Goal: Task Accomplishment & Management: Manage account settings

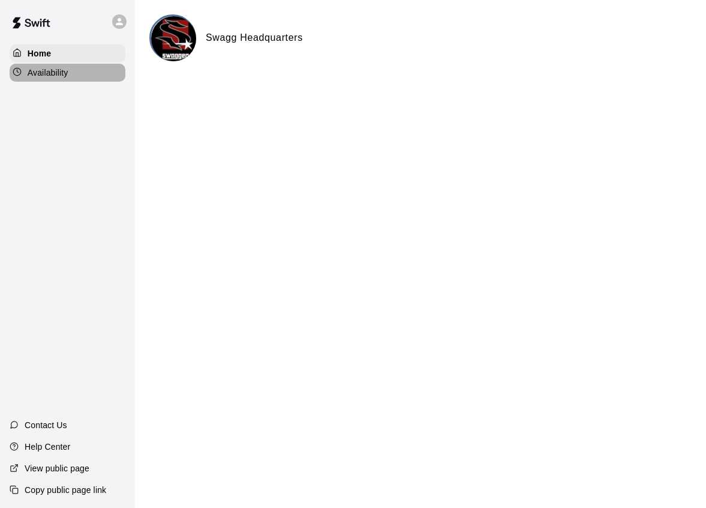
click at [70, 77] on div "Availability" at bounding box center [68, 73] width 116 height 18
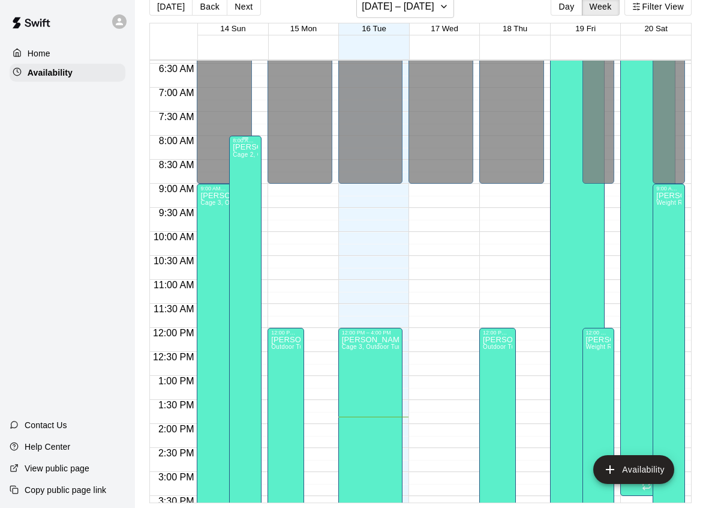
scroll to position [317, 0]
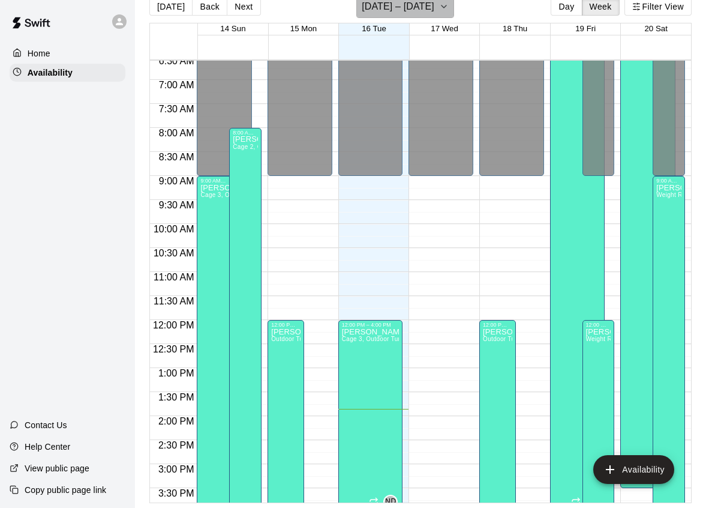
click at [415, 16] on button "[DATE] – [DATE]" at bounding box center [406, 6] width 98 height 23
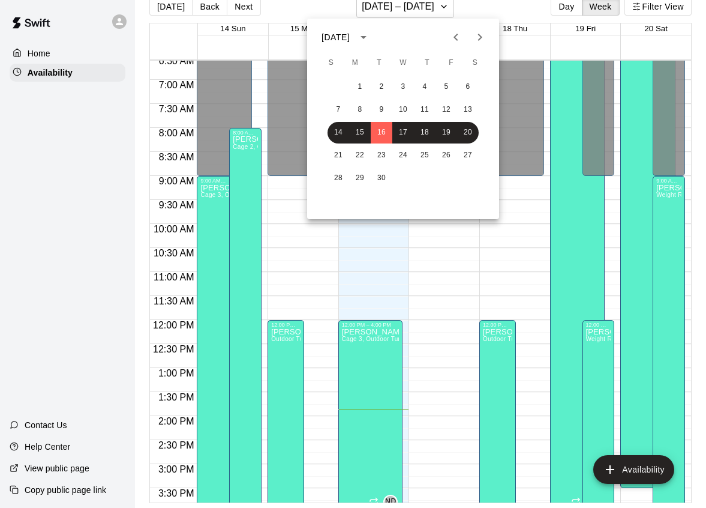
click at [99, 172] on div at bounding box center [353, 254] width 706 height 508
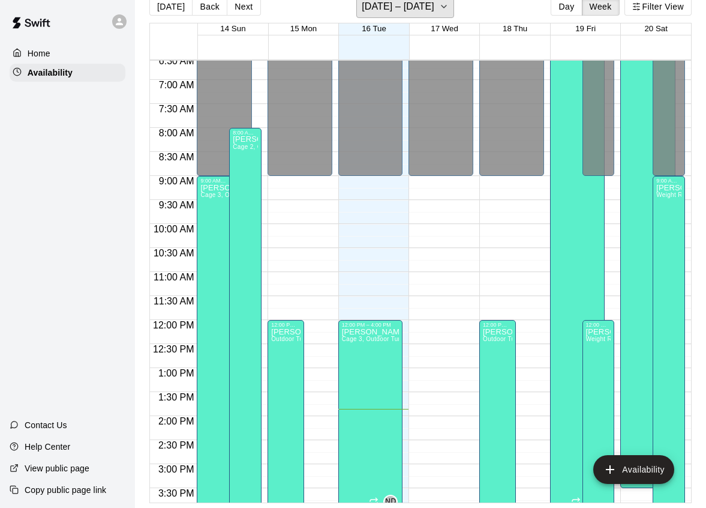
scroll to position [0, 0]
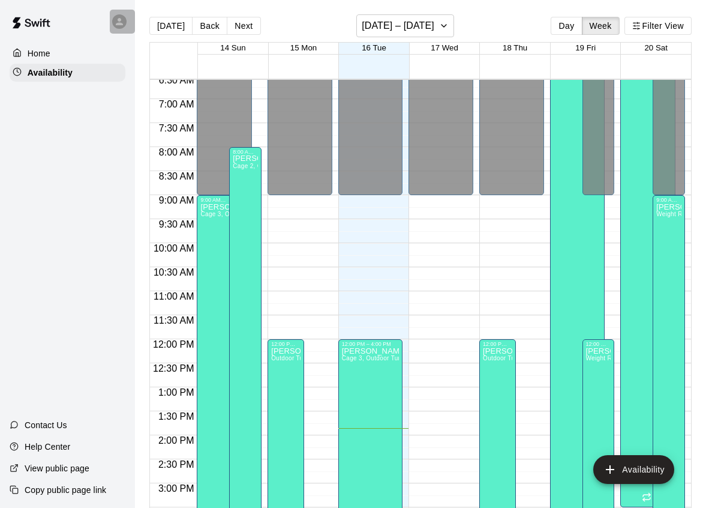
click at [115, 20] on icon at bounding box center [119, 21] width 11 height 11
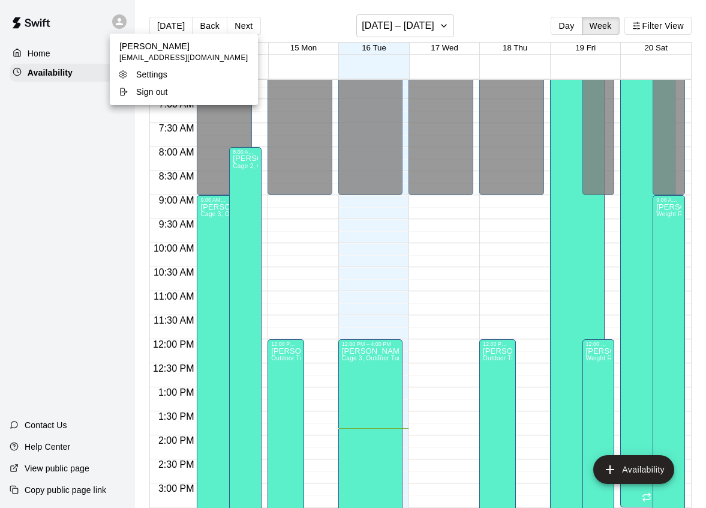
click at [123, 20] on div at bounding box center [353, 254] width 706 height 508
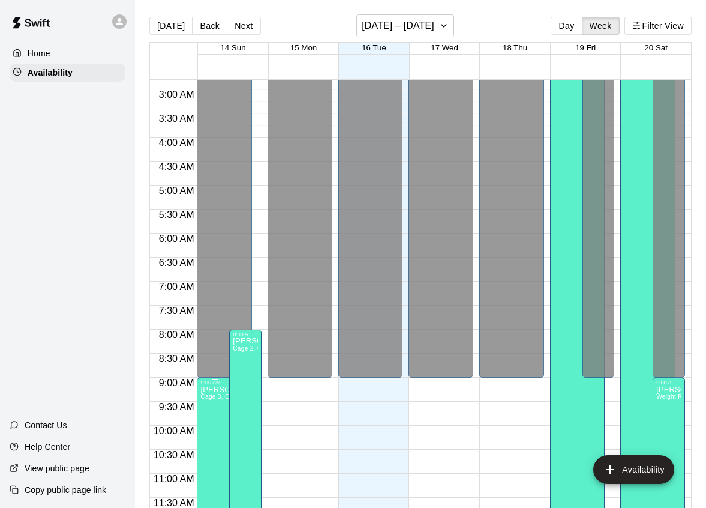
scroll to position [136, 0]
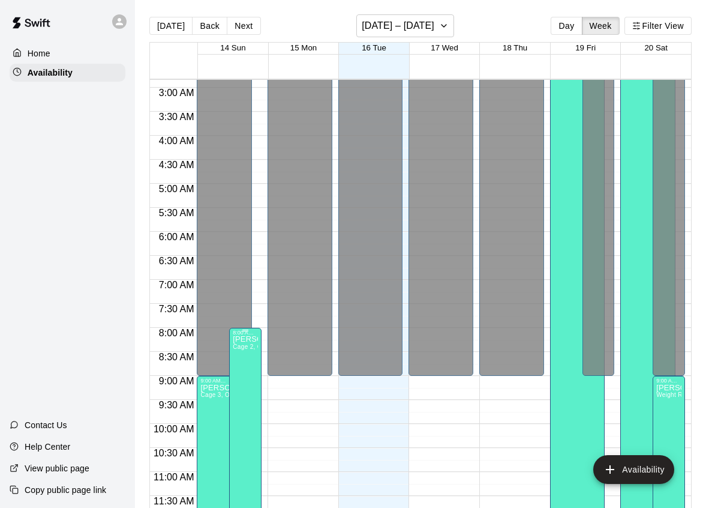
click at [244, 351] on icon "edit" at bounding box center [245, 348] width 11 height 11
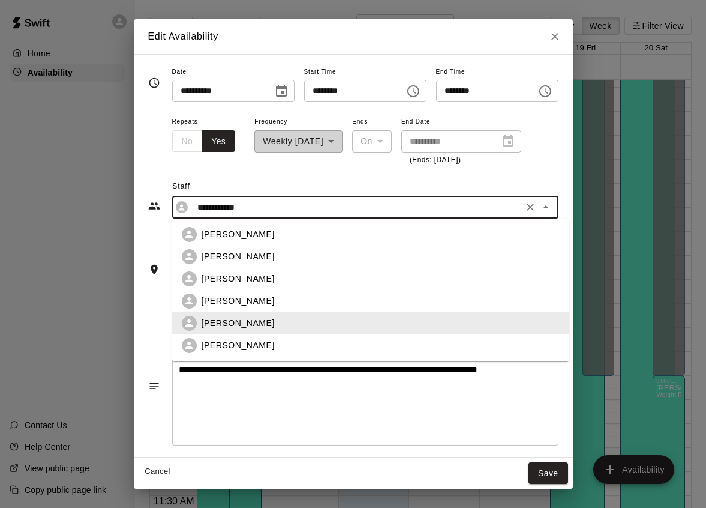
click at [252, 206] on input "**********" at bounding box center [356, 207] width 327 height 15
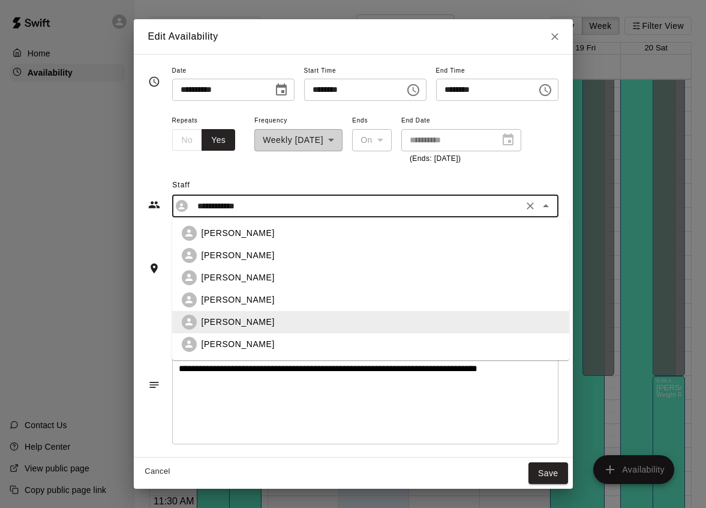
scroll to position [0, 0]
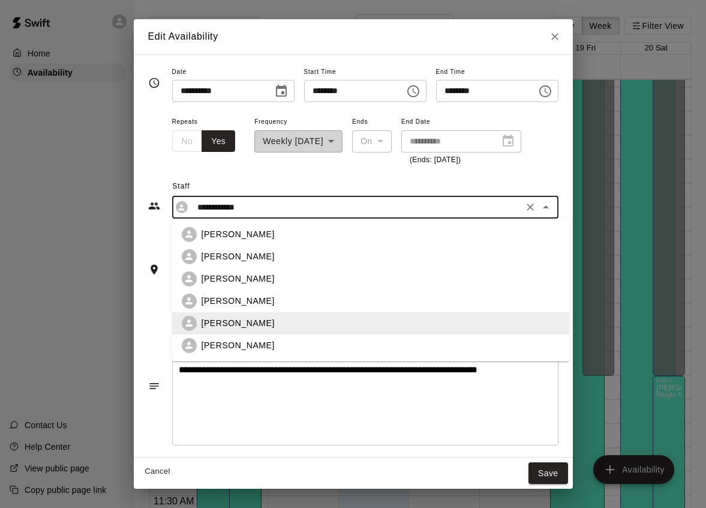
click at [287, 181] on span "Staff" at bounding box center [365, 186] width 386 height 19
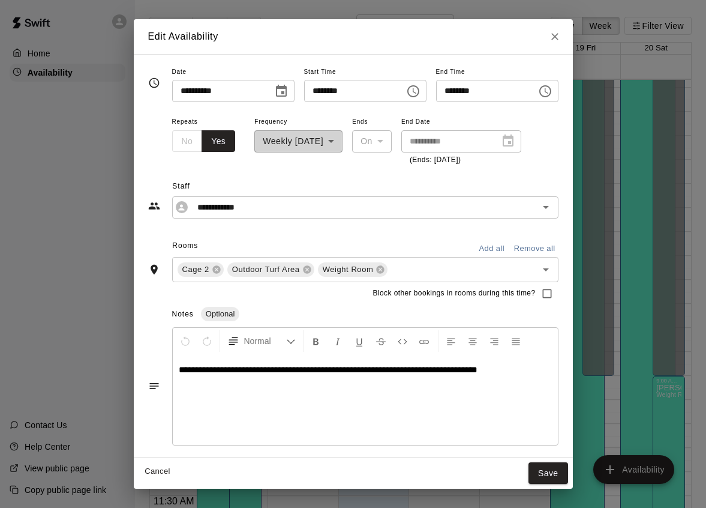
click at [246, 371] on span "**********" at bounding box center [328, 369] width 299 height 9
click at [253, 372] on span "**********" at bounding box center [328, 369] width 299 height 9
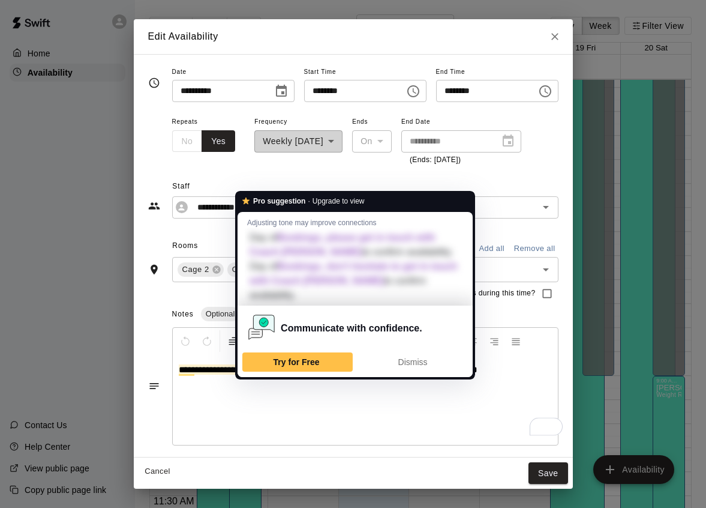
click at [339, 403] on div "**********" at bounding box center [365, 400] width 385 height 90
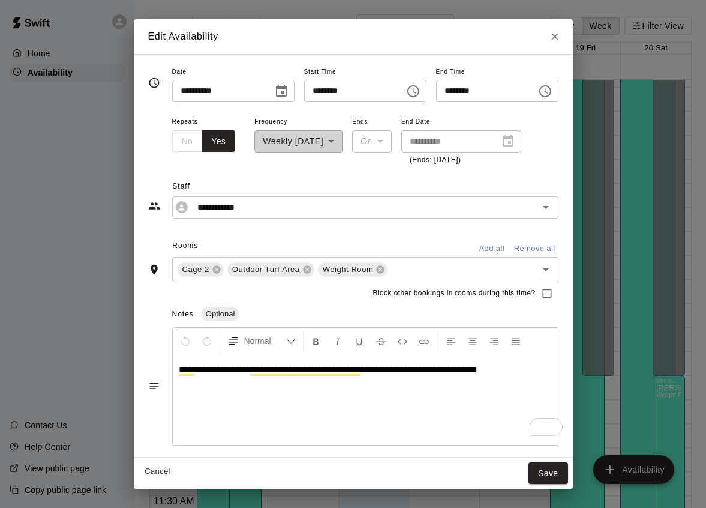
click at [334, 138] on div "**********" at bounding box center [298, 140] width 88 height 52
click at [339, 173] on div "**********" at bounding box center [353, 192] width 411 height 52
click at [444, 294] on span "Block other bookings in rooms during this time?" at bounding box center [454, 293] width 163 height 12
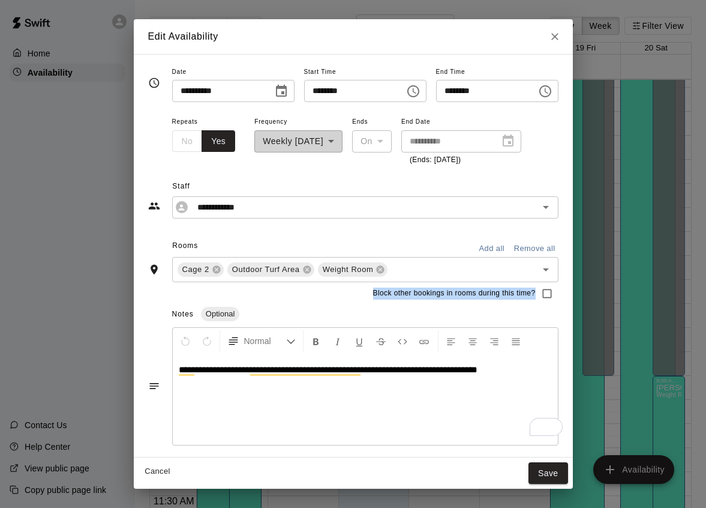
click at [424, 294] on span "Block other bookings in rooms during this time?" at bounding box center [454, 293] width 163 height 12
click at [406, 294] on span "Block other bookings in rooms during this time?" at bounding box center [454, 293] width 163 height 12
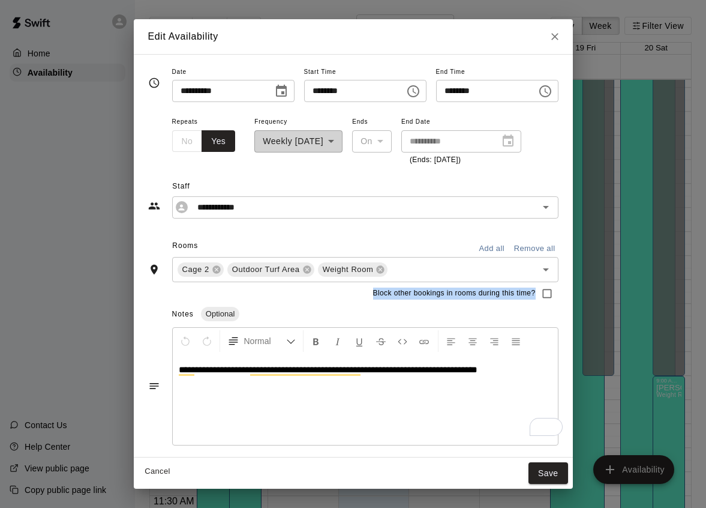
click at [406, 294] on span "Block other bookings in rooms during this time?" at bounding box center [454, 293] width 163 height 12
click at [419, 302] on div "Block other bookings in rooms during this time?" at bounding box center [353, 293] width 411 height 23
click at [414, 297] on span "Block other bookings in rooms during this time?" at bounding box center [454, 293] width 163 height 12
click at [551, 272] on icon "Open" at bounding box center [546, 269] width 14 height 14
click at [415, 310] on div "Notes Optional" at bounding box center [365, 314] width 387 height 19
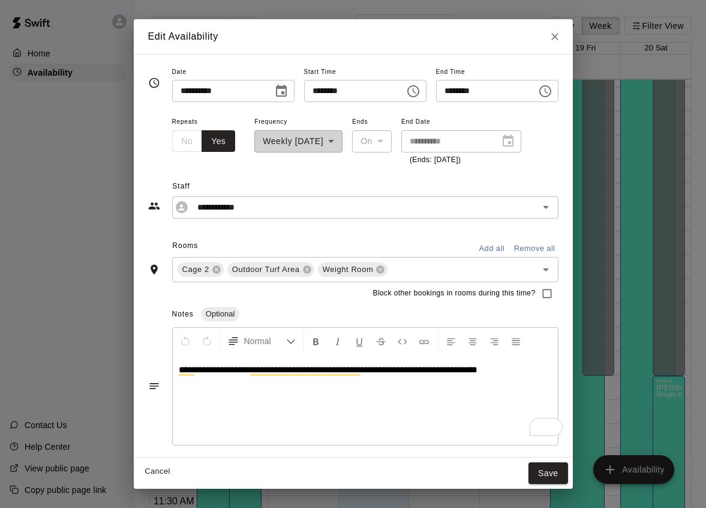
click at [492, 379] on div "**********" at bounding box center [365, 400] width 385 height 90
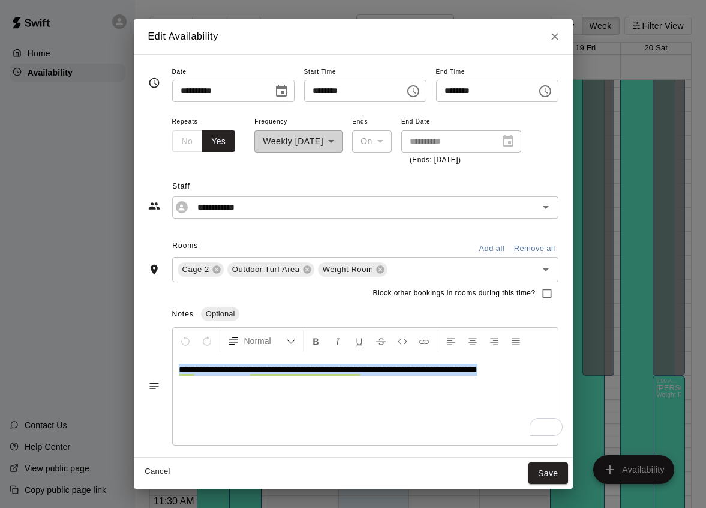
click at [492, 379] on div "**********" at bounding box center [365, 400] width 385 height 90
click at [406, 402] on div "**********" at bounding box center [365, 400] width 385 height 90
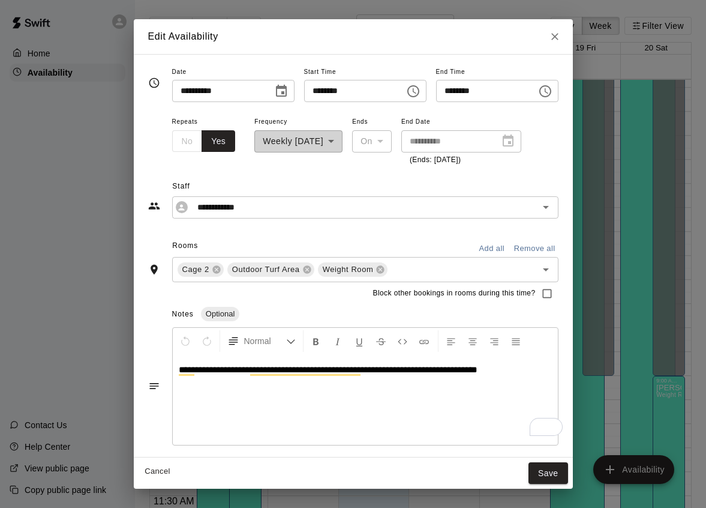
click at [384, 383] on div "**********" at bounding box center [365, 400] width 385 height 90
click at [379, 376] on div "**********" at bounding box center [365, 400] width 385 height 90
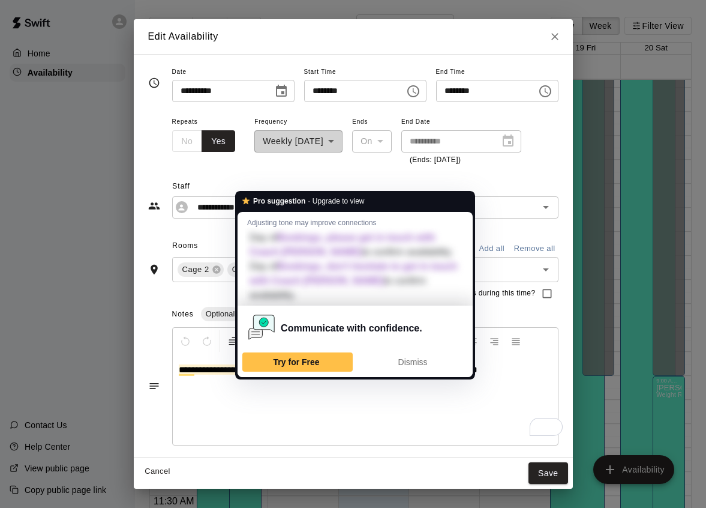
click at [241, 388] on div "**********" at bounding box center [365, 400] width 385 height 90
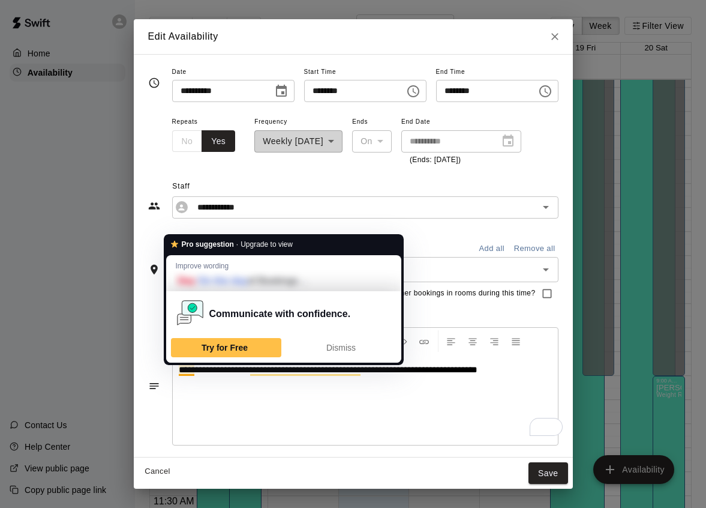
click at [188, 387] on div "**********" at bounding box center [365, 400] width 385 height 90
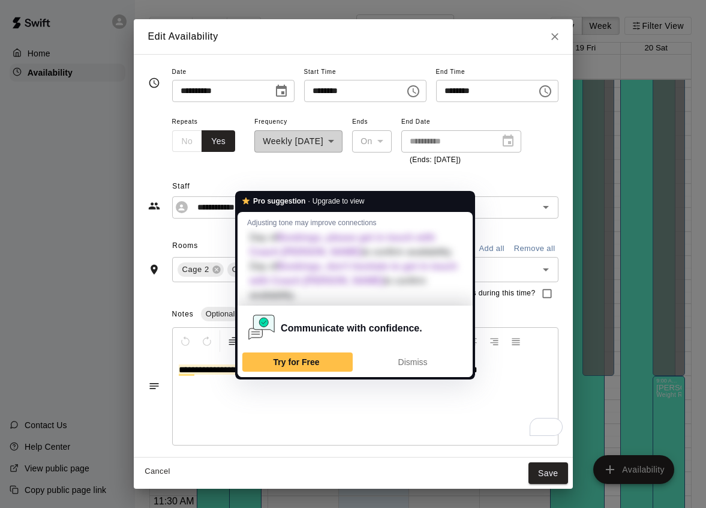
click at [249, 369] on span "**********" at bounding box center [328, 369] width 299 height 9
click at [427, 357] on span "Dismiss" at bounding box center [413, 362] width 29 height 10
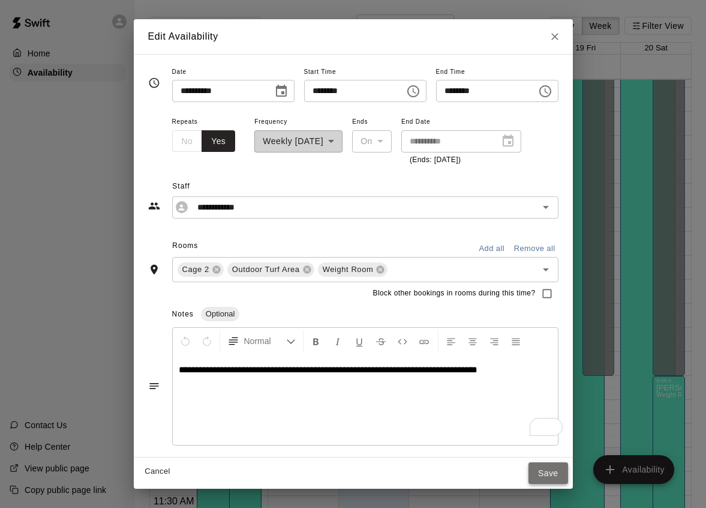
click at [556, 478] on button "Save" at bounding box center [549, 473] width 40 height 22
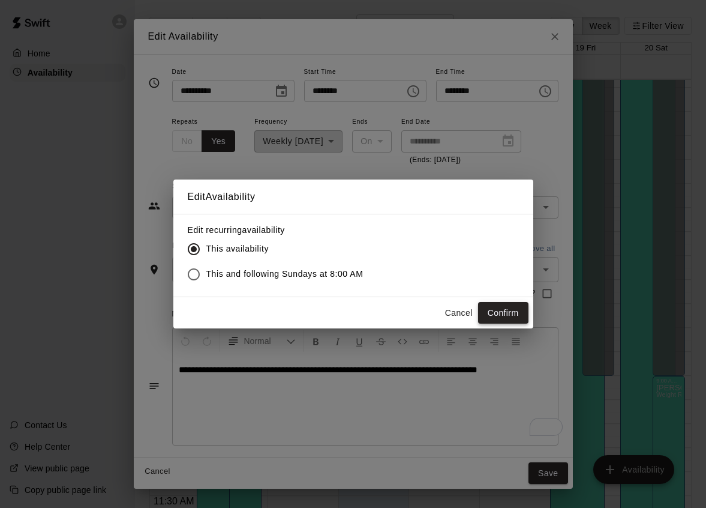
click at [514, 311] on button "Confirm" at bounding box center [503, 313] width 50 height 22
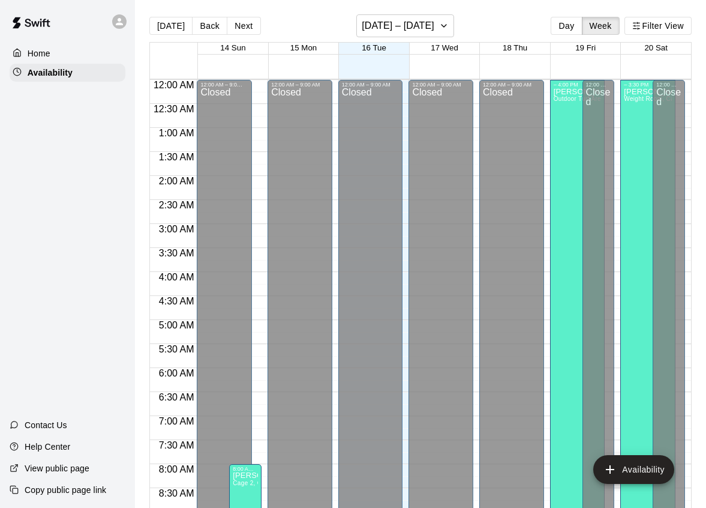
click at [123, 26] on icon at bounding box center [119, 21] width 11 height 11
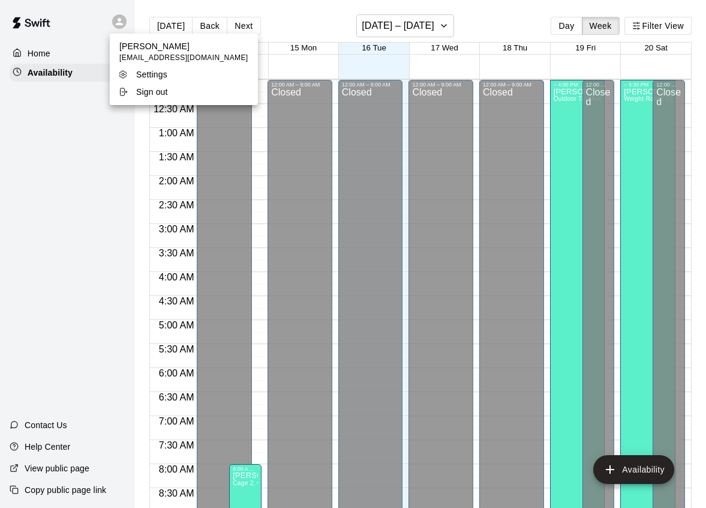
click at [122, 24] on div at bounding box center [353, 254] width 706 height 508
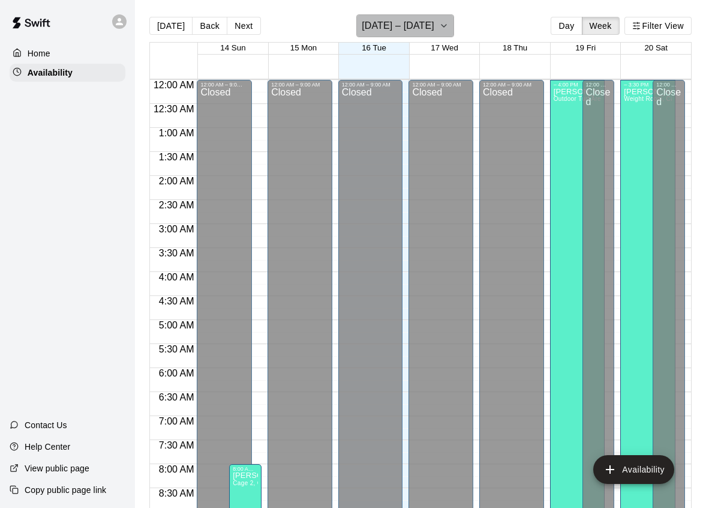
click at [442, 31] on button "[DATE] – [DATE]" at bounding box center [406, 25] width 98 height 23
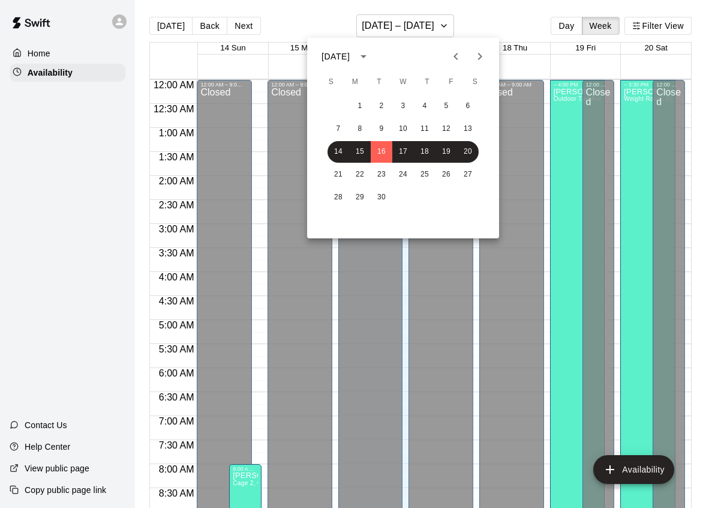
click at [502, 27] on div at bounding box center [353, 254] width 706 height 508
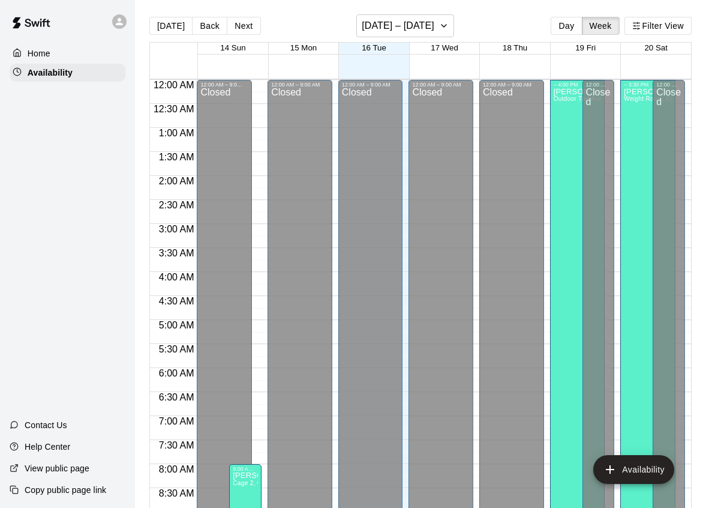
click at [113, 13] on div at bounding box center [122, 22] width 25 height 24
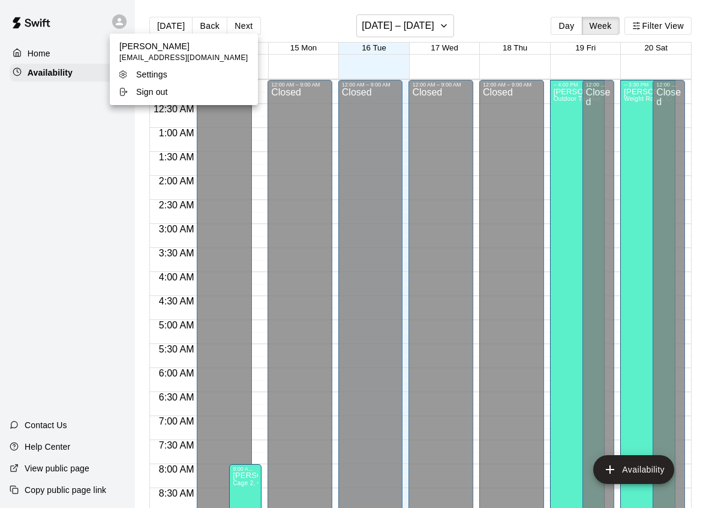
click at [123, 30] on div at bounding box center [353, 254] width 706 height 508
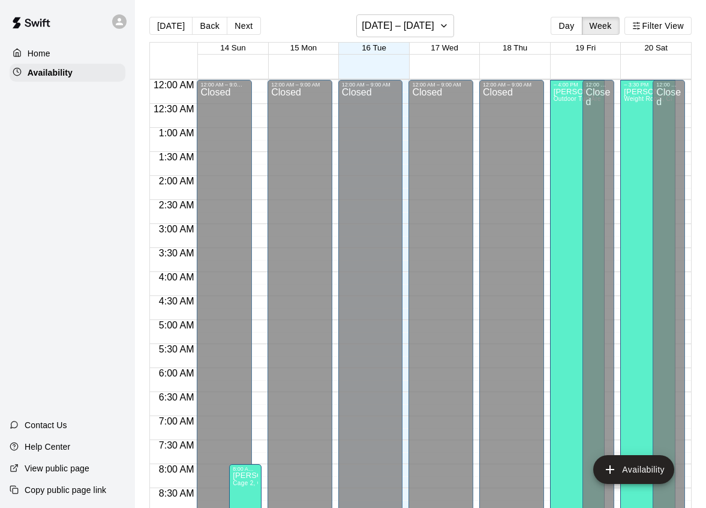
click at [517, 17] on div "[DATE] Back Next [DATE] – [DATE] Day Week Filter View" at bounding box center [420, 28] width 543 height 28
click at [116, 22] on icon at bounding box center [119, 21] width 11 height 11
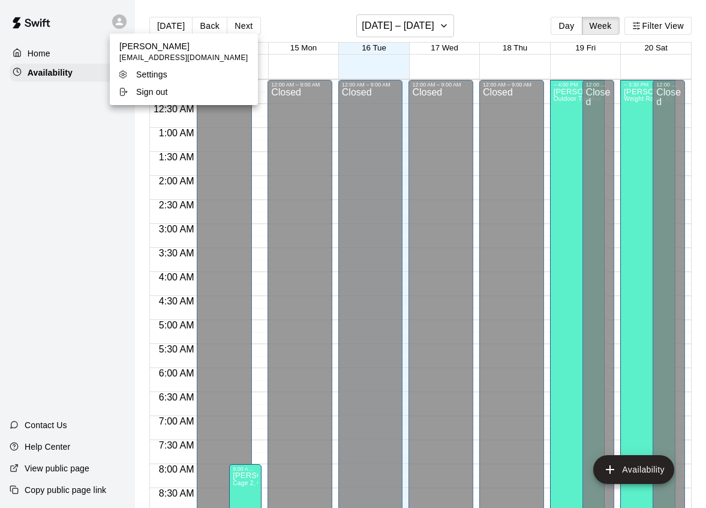
click at [63, 150] on div at bounding box center [353, 254] width 706 height 508
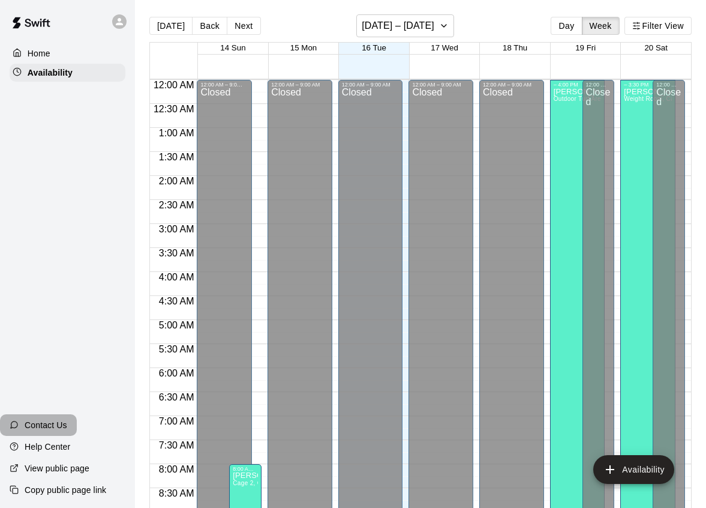
click at [52, 420] on p "Contact Us" at bounding box center [46, 425] width 43 height 12
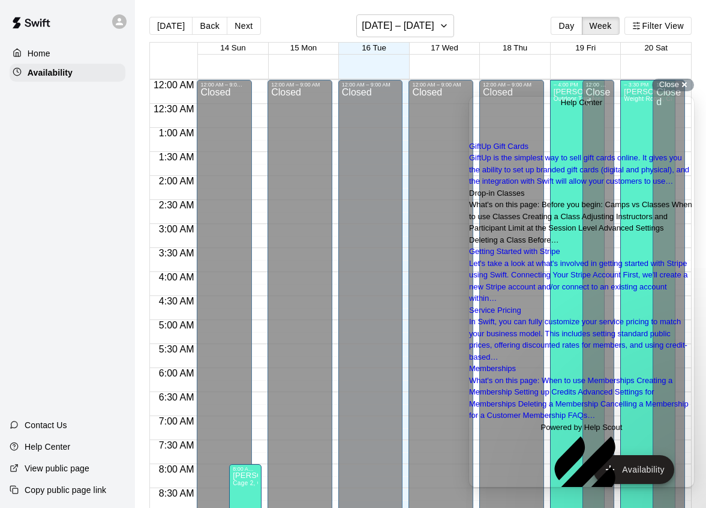
scroll to position [230, 0]
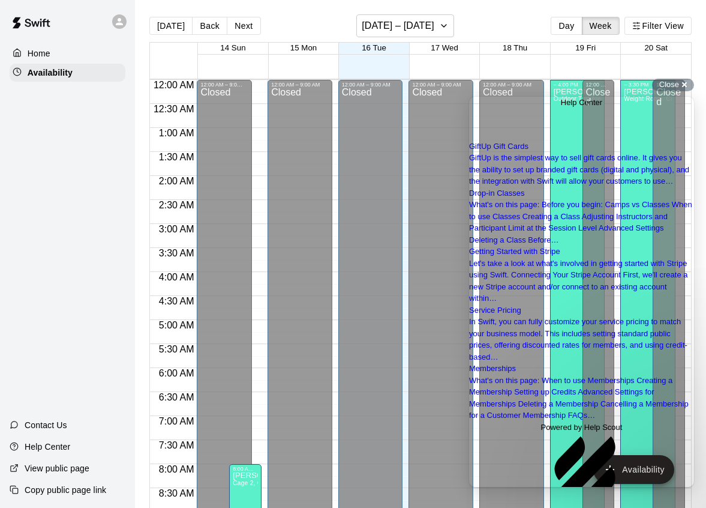
click at [561, 107] on span "Go back" at bounding box center [561, 102] width 0 height 9
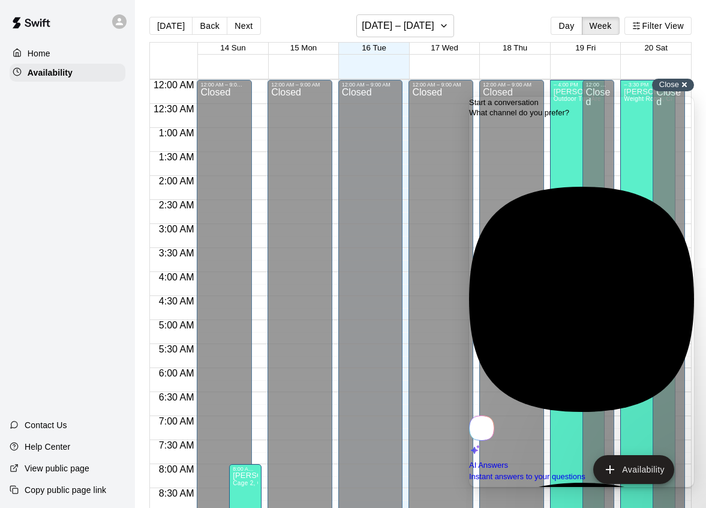
click at [672, 83] on span "Close" at bounding box center [670, 84] width 20 height 9
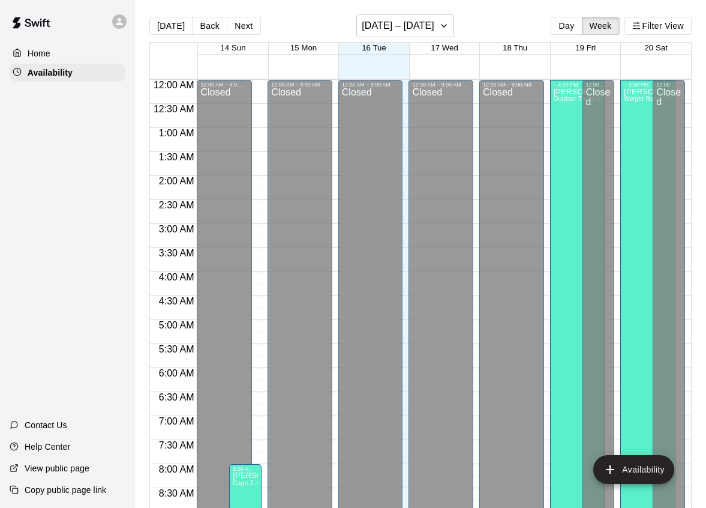
click at [44, 50] on p "Home" at bounding box center [39, 53] width 23 height 12
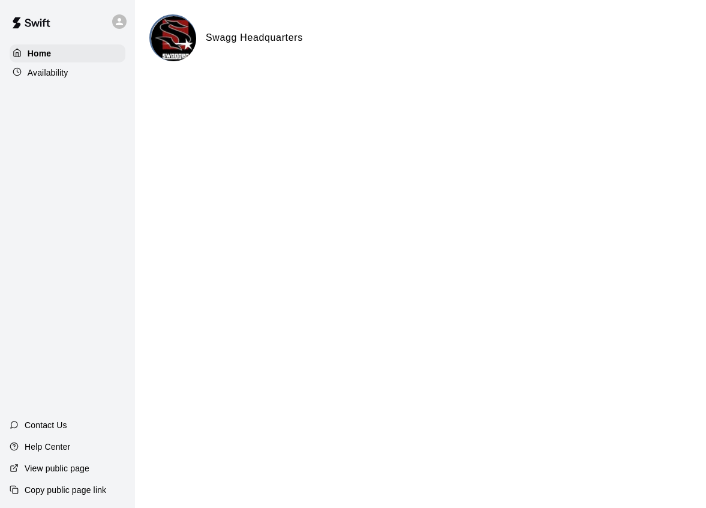
click at [29, 413] on div "Home Availability Contact Us Help Center View public page Copy public page link" at bounding box center [67, 254] width 135 height 508
click at [29, 425] on p "Contact Us" at bounding box center [46, 425] width 43 height 12
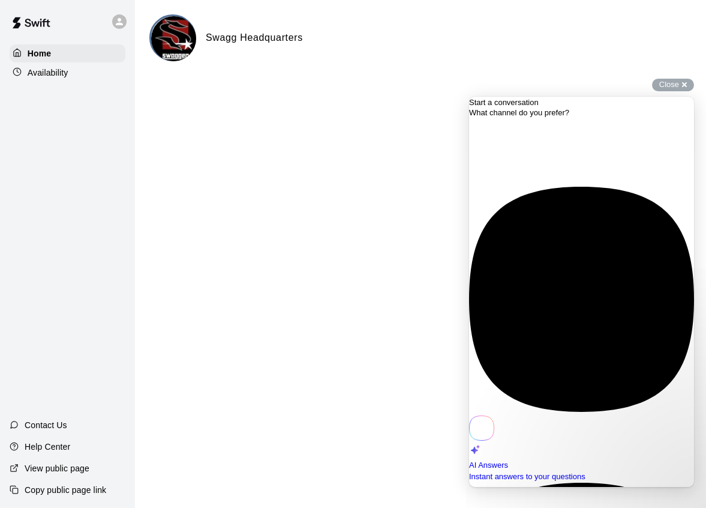
click at [103, 29] on div at bounding box center [67, 21] width 135 height 43
click at [105, 26] on div at bounding box center [67, 21] width 135 height 43
click at [128, 25] on div at bounding box center [122, 22] width 25 height 24
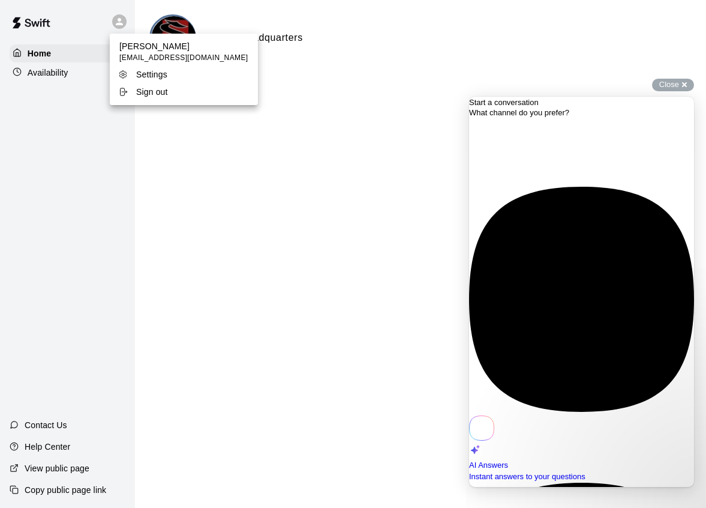
click at [343, 201] on div at bounding box center [353, 254] width 706 height 508
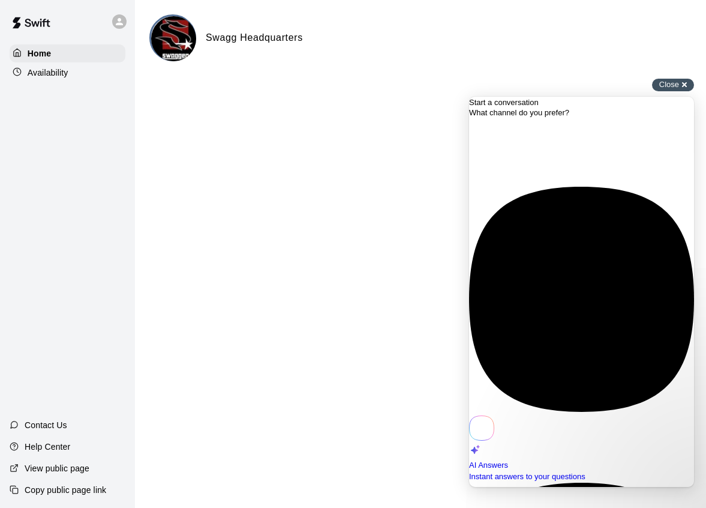
click at [672, 80] on span "Close" at bounding box center [670, 84] width 20 height 9
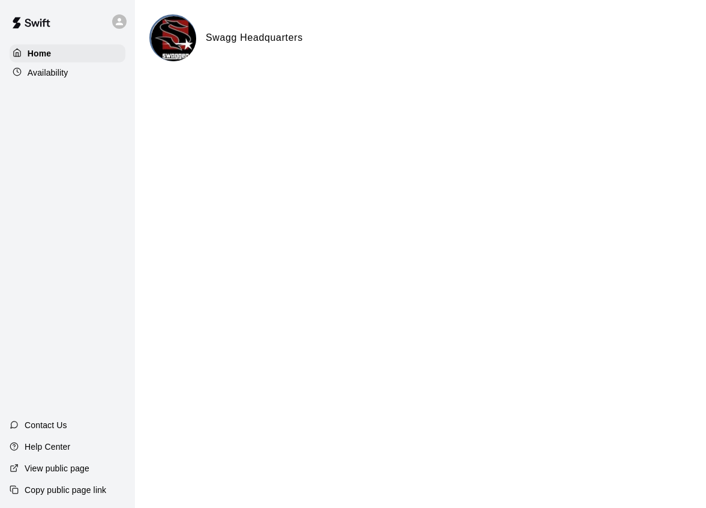
click at [55, 81] on div "Home Availability" at bounding box center [67, 63] width 135 height 40
click at [55, 77] on p "Availability" at bounding box center [48, 73] width 41 height 12
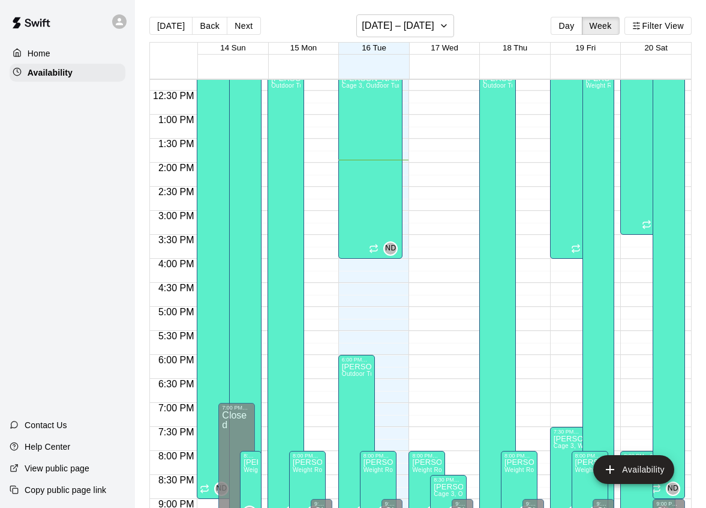
scroll to position [711, 0]
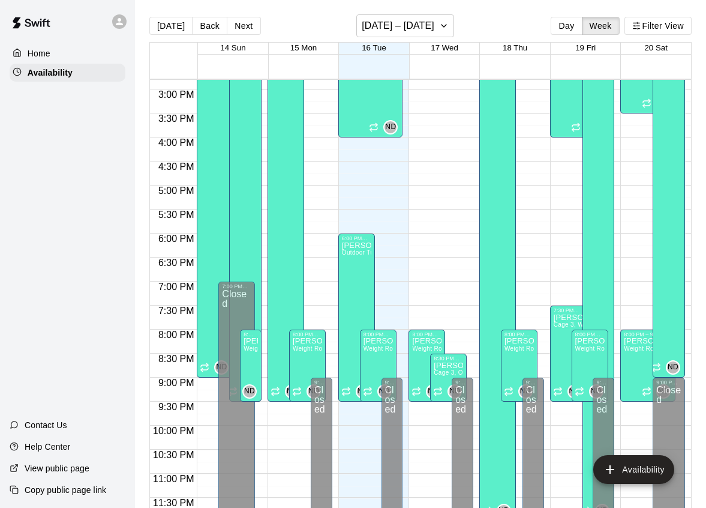
click at [123, 22] on icon at bounding box center [119, 21] width 11 height 11
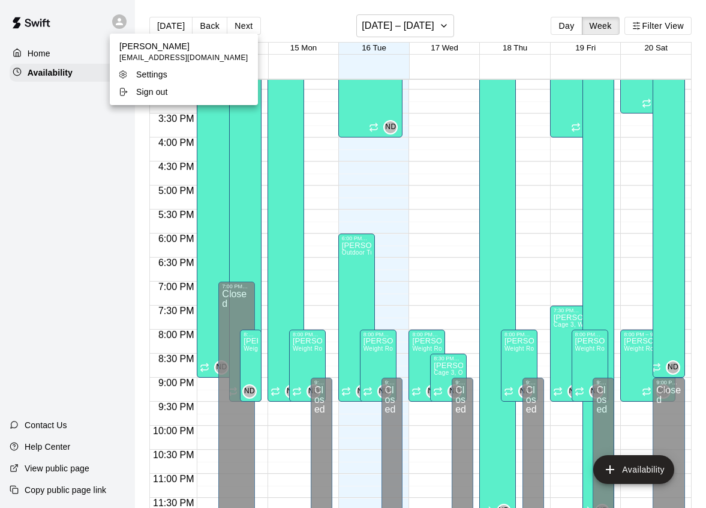
click at [140, 54] on span "[EMAIL_ADDRESS][DOMAIN_NAME]" at bounding box center [183, 58] width 129 height 12
click at [140, 49] on p "[PERSON_NAME]" at bounding box center [183, 46] width 129 height 12
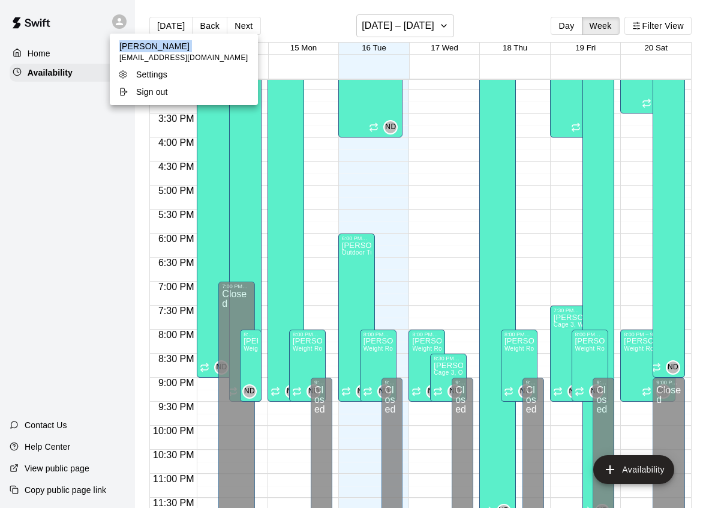
click at [140, 49] on p "[PERSON_NAME]" at bounding box center [183, 46] width 129 height 12
click at [137, 56] on span "[EMAIL_ADDRESS][DOMAIN_NAME]" at bounding box center [183, 58] width 129 height 12
click at [133, 46] on p "[PERSON_NAME]" at bounding box center [183, 46] width 129 height 12
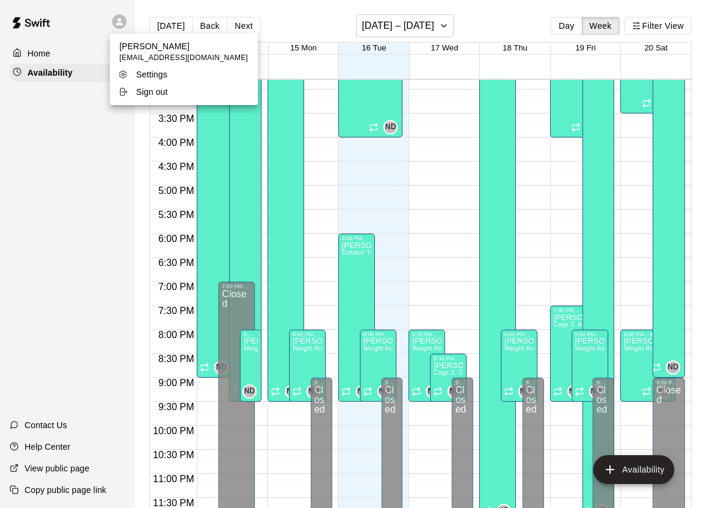
drag, startPoint x: 121, startPoint y: 46, endPoint x: 131, endPoint y: 53, distance: 12.5
click at [127, 50] on p "[PERSON_NAME]" at bounding box center [183, 46] width 129 height 12
click at [145, 77] on p "Settings" at bounding box center [151, 74] width 31 height 12
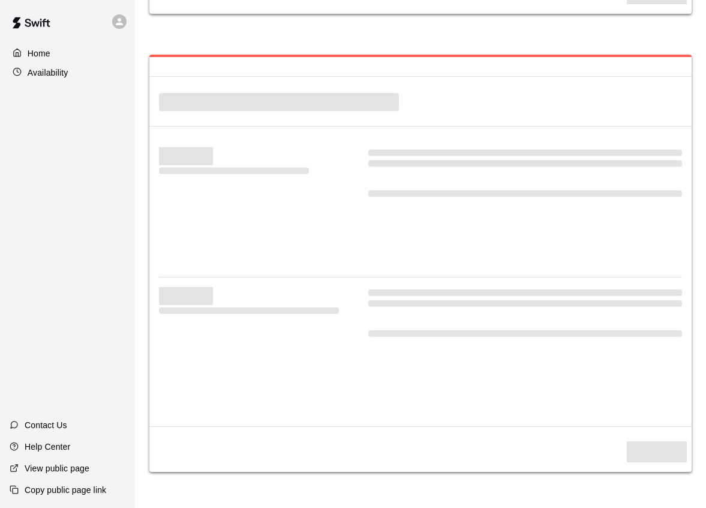
select select "**"
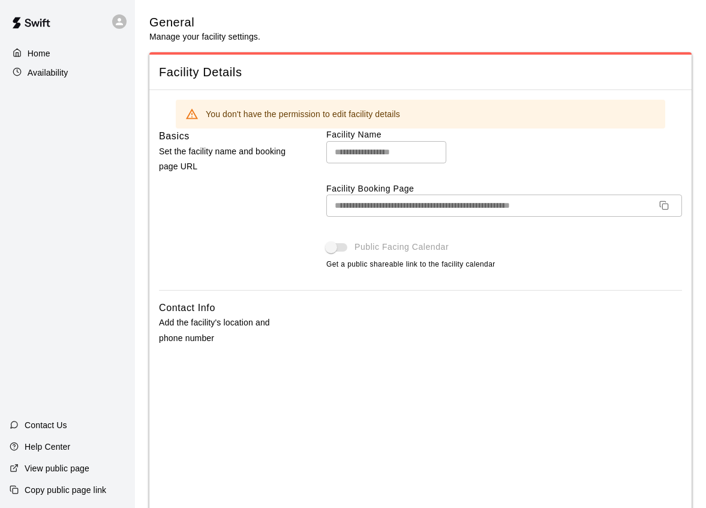
click at [36, 47] on p "Home" at bounding box center [39, 53] width 23 height 12
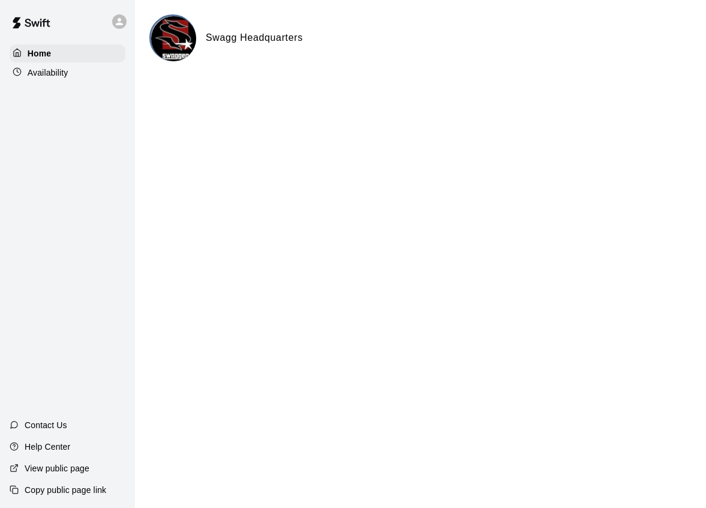
click at [120, 20] on icon at bounding box center [119, 21] width 7 height 7
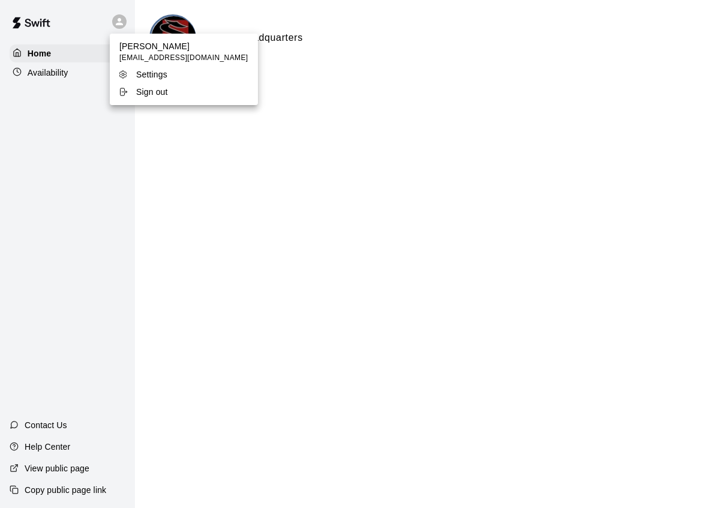
click at [122, 31] on div at bounding box center [353, 254] width 706 height 508
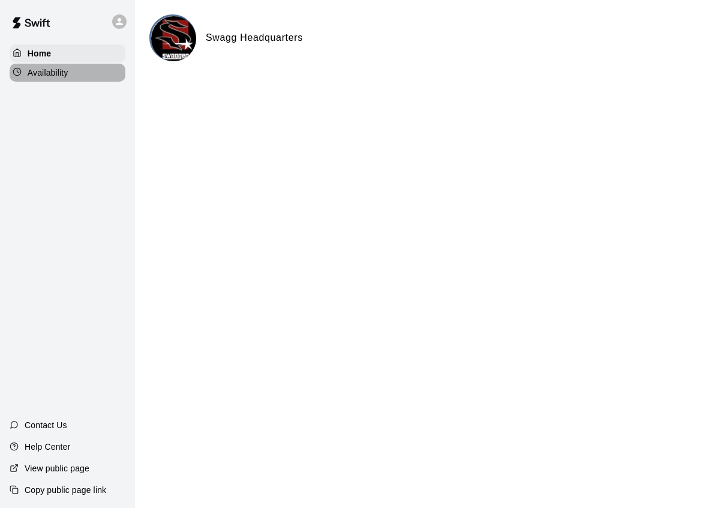
click at [50, 74] on p "Availability" at bounding box center [48, 73] width 41 height 12
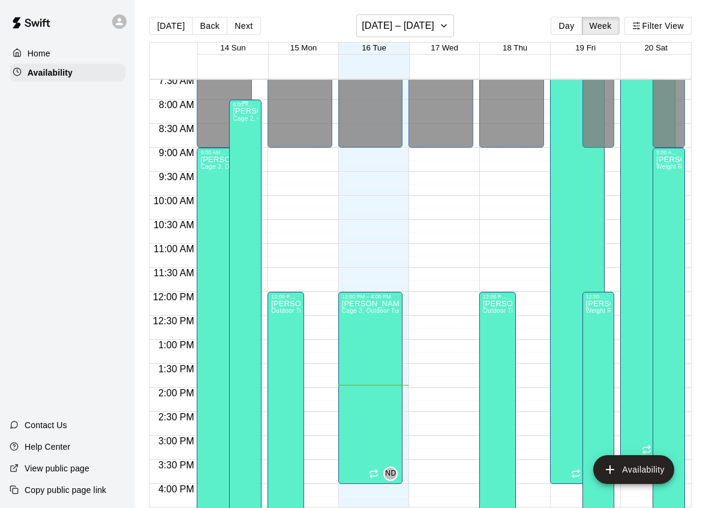
scroll to position [367, 0]
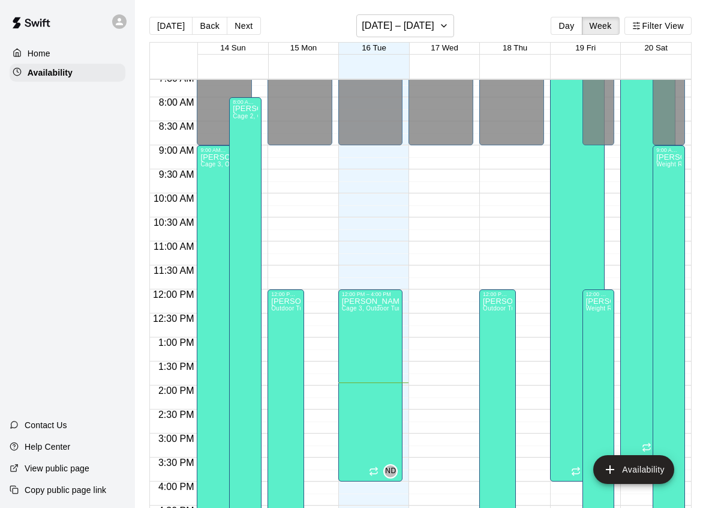
click at [322, 345] on div "12:00 AM – 9:00 AM Closed 12:00 PM – 9:30 PM [PERSON_NAME] Outdoor Turf Area, C…" at bounding box center [300, 289] width 65 height 1152
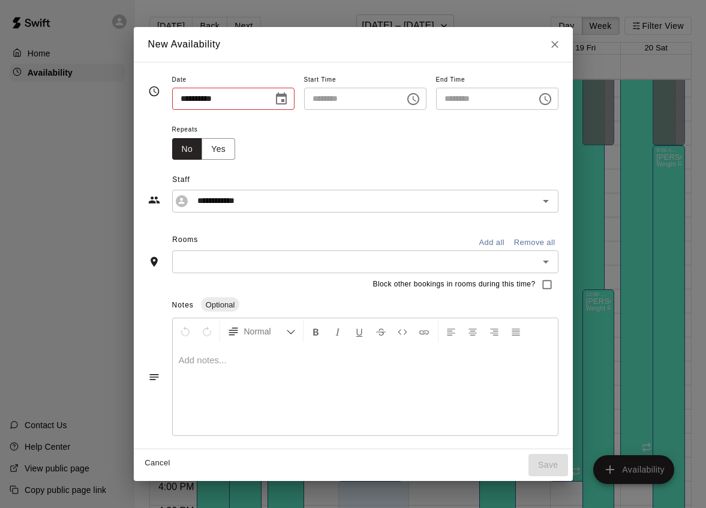
type input "**********"
type input "********"
click at [564, 50] on button "Close" at bounding box center [555, 45] width 22 height 22
type input "**********"
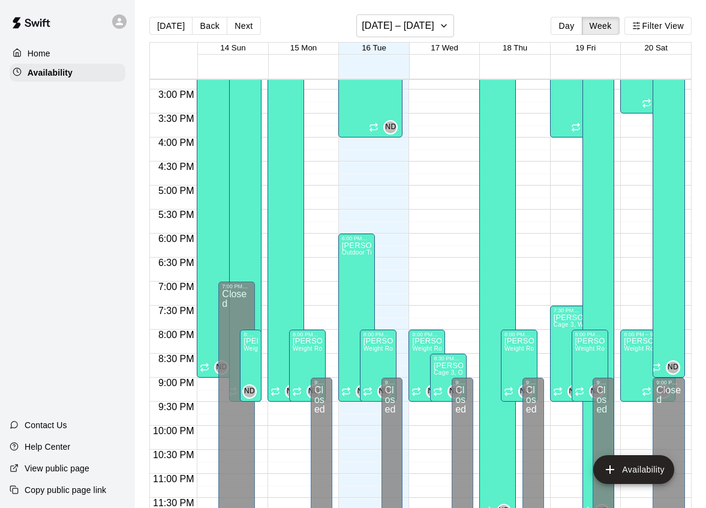
scroll to position [19, 0]
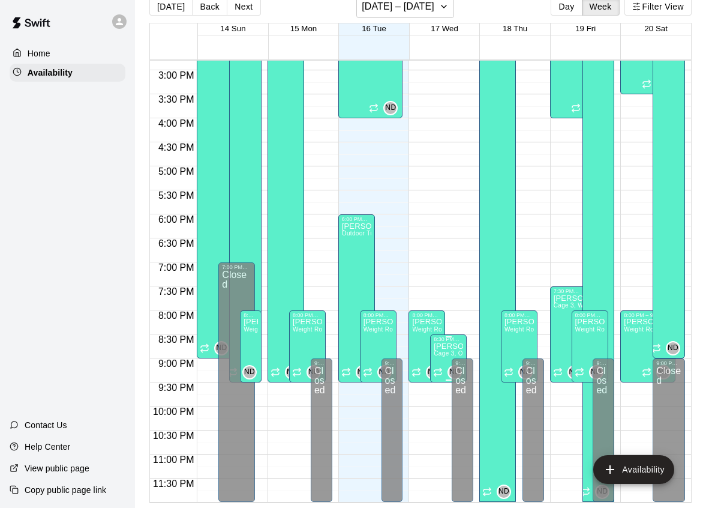
click at [439, 356] on span "Cage 3, Outdoor Turf Area, Weight Room" at bounding box center [493, 353] width 118 height 7
click at [445, 367] on icon "edit" at bounding box center [446, 362] width 14 height 14
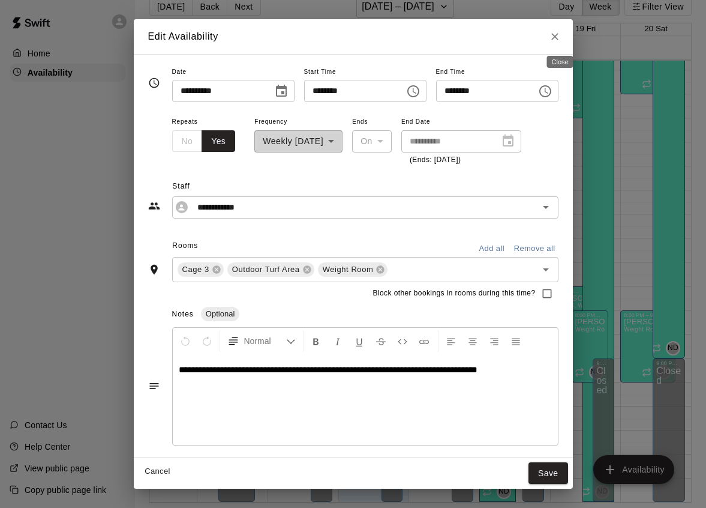
click at [561, 32] on icon "Close" at bounding box center [555, 37] width 12 height 12
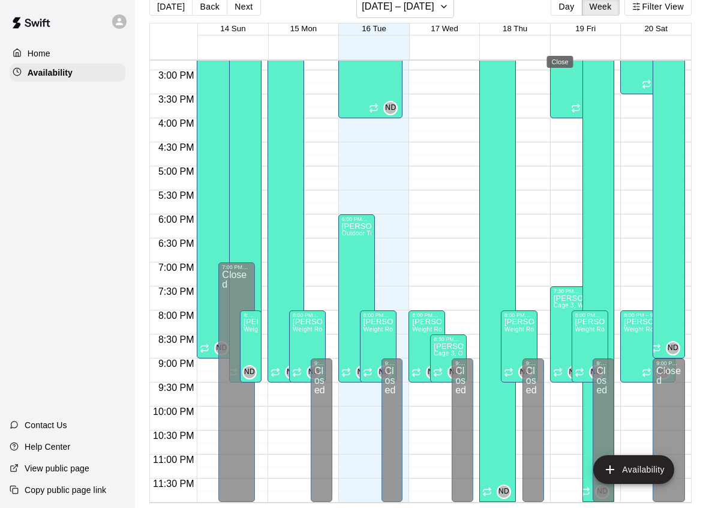
type input "**********"
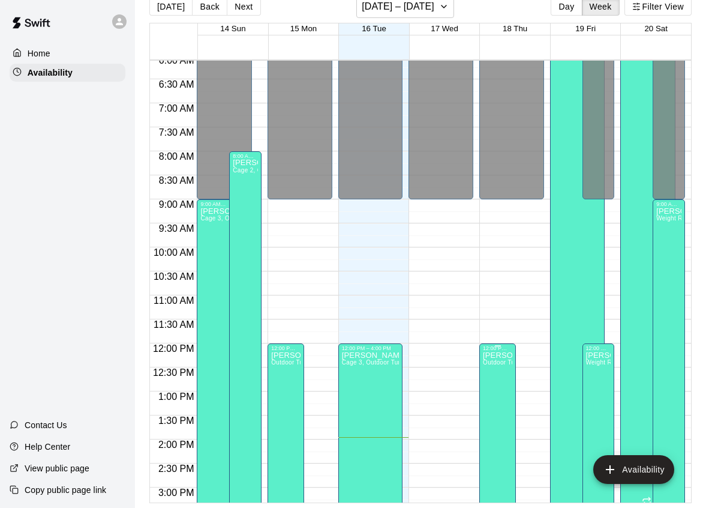
scroll to position [0, 0]
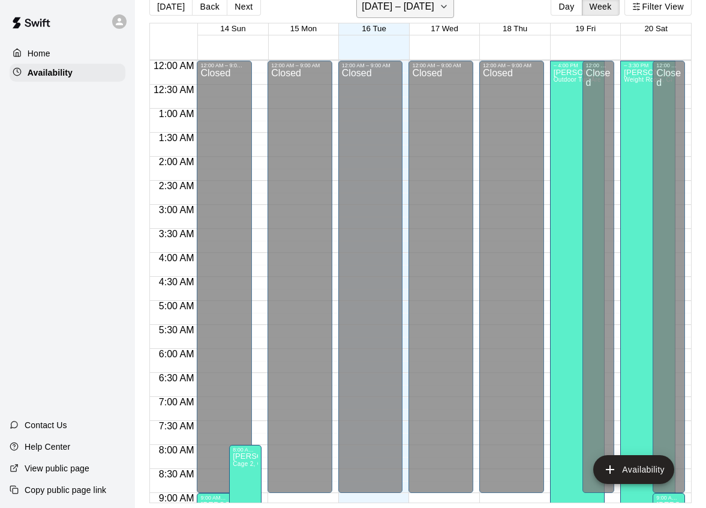
click at [402, 4] on h6 "[DATE] – [DATE]" at bounding box center [398, 6] width 73 height 17
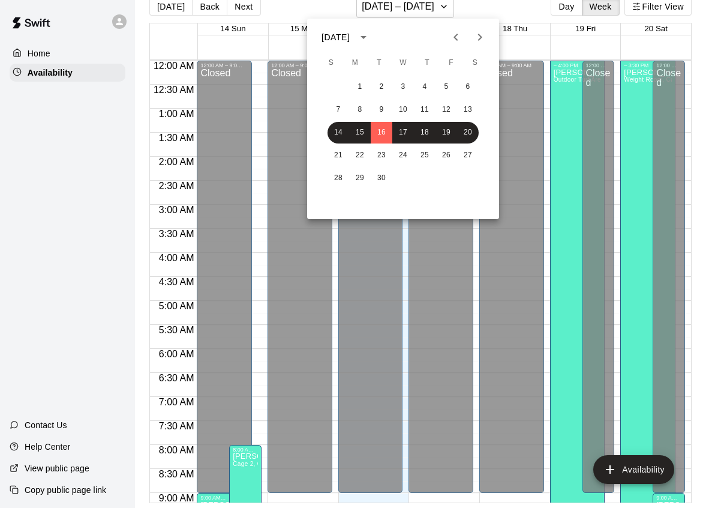
click at [493, 13] on div at bounding box center [353, 254] width 706 height 508
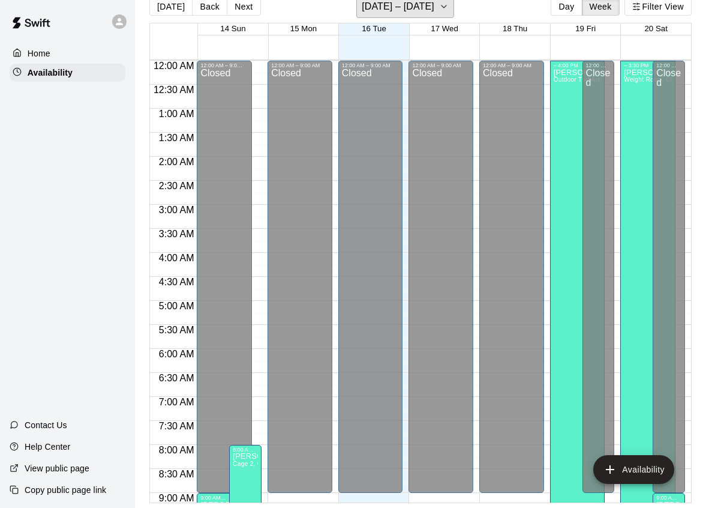
scroll to position [14, 0]
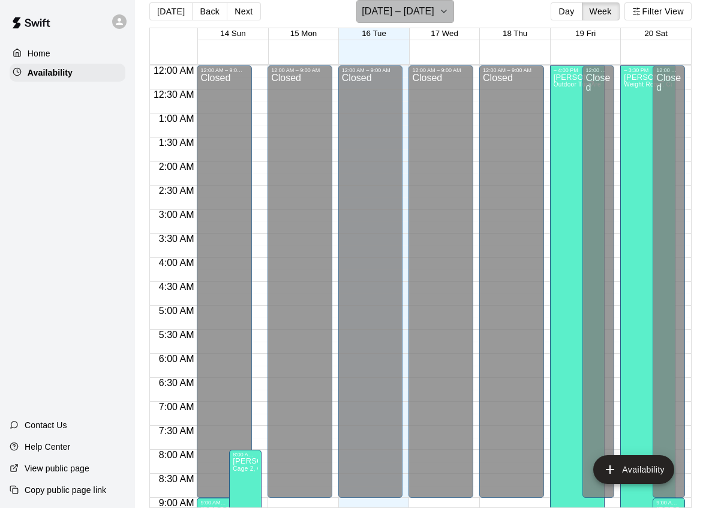
click at [454, 8] on button "[DATE] – [DATE]" at bounding box center [406, 11] width 98 height 23
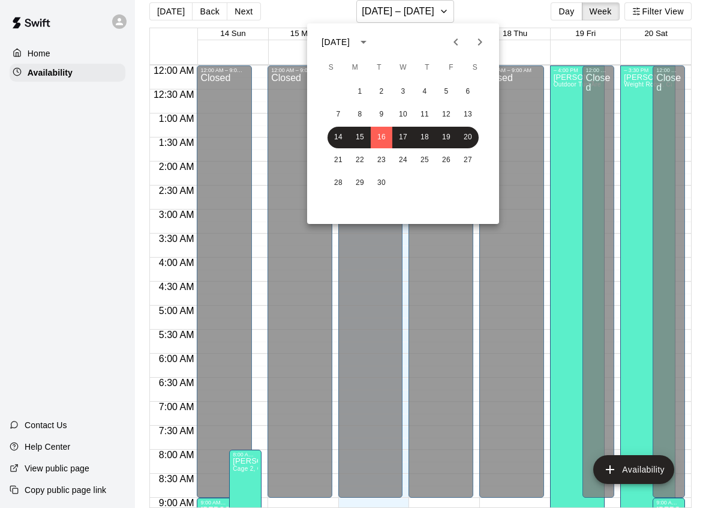
click at [513, 11] on div at bounding box center [353, 254] width 706 height 508
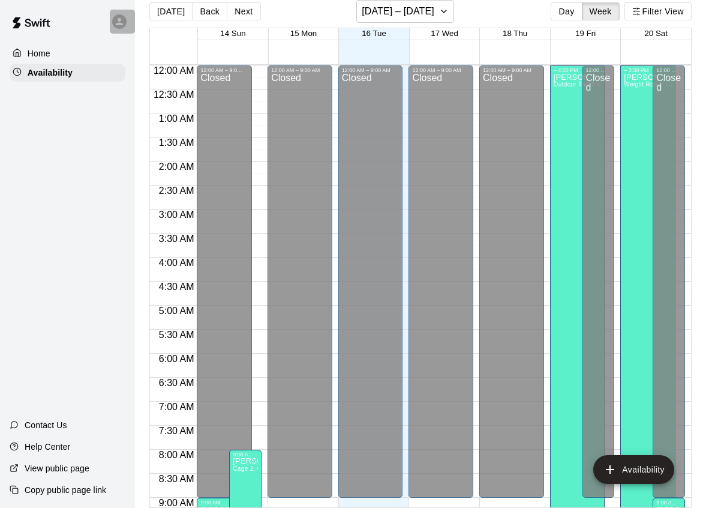
click at [128, 21] on div at bounding box center [122, 22] width 25 height 24
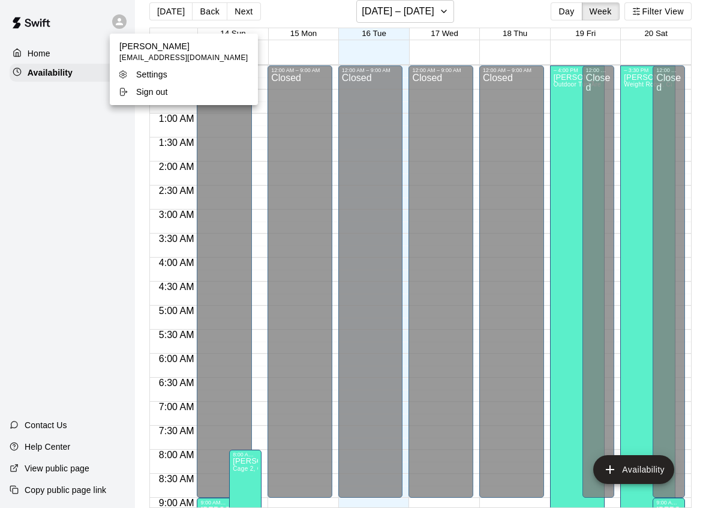
click at [128, 21] on div at bounding box center [353, 254] width 706 height 508
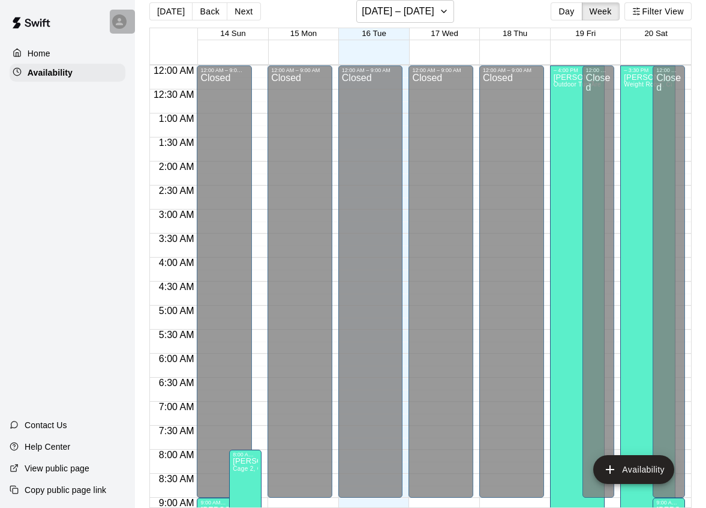
click at [123, 25] on icon at bounding box center [119, 21] width 11 height 11
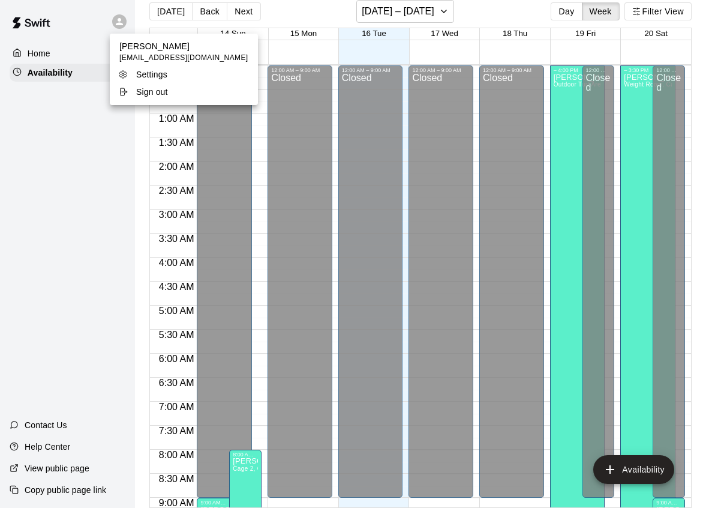
click at [119, 21] on div at bounding box center [353, 254] width 706 height 508
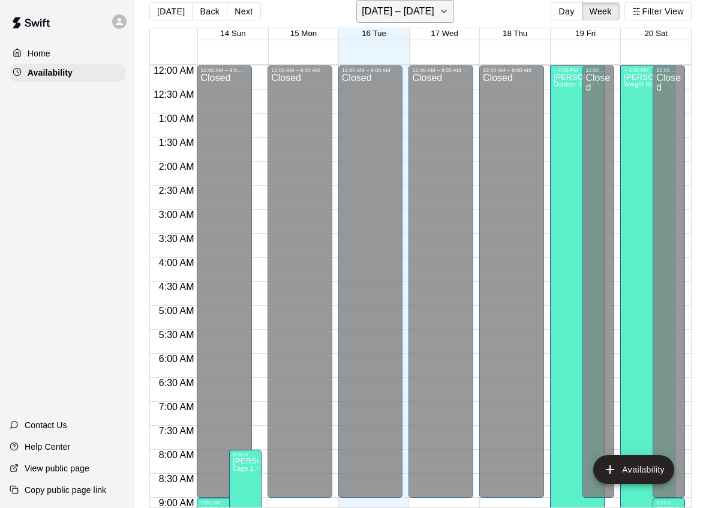
click at [384, 10] on h6 "[DATE] – [DATE]" at bounding box center [398, 11] width 73 height 17
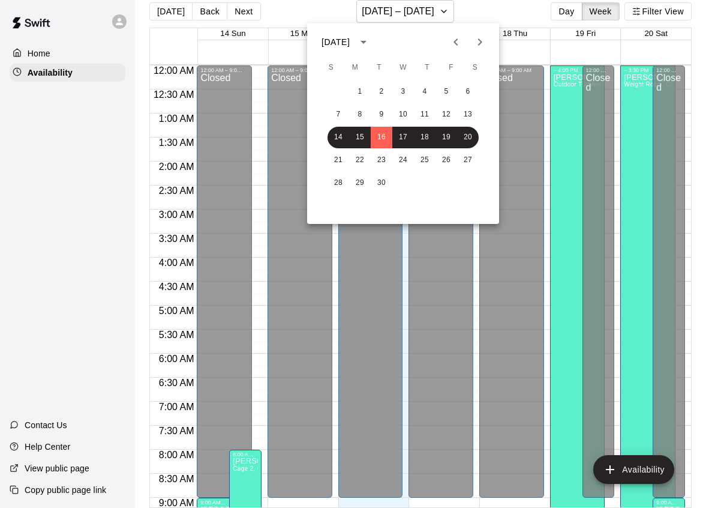
click at [498, 11] on div at bounding box center [353, 254] width 706 height 508
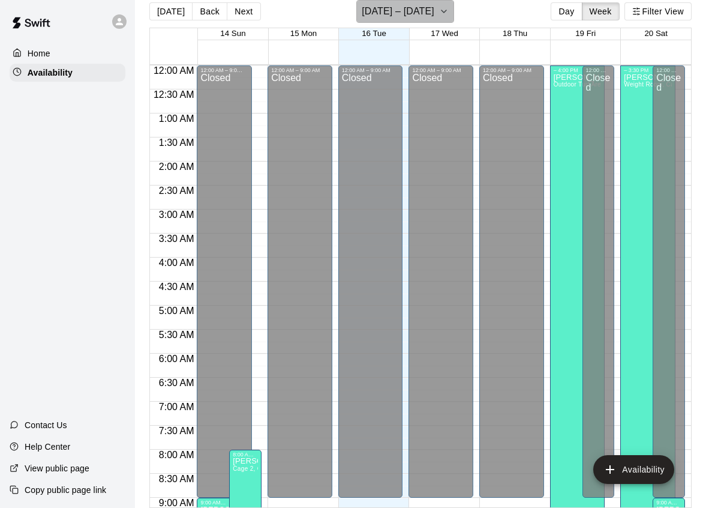
click at [454, 13] on button "[DATE] – [DATE]" at bounding box center [406, 11] width 98 height 23
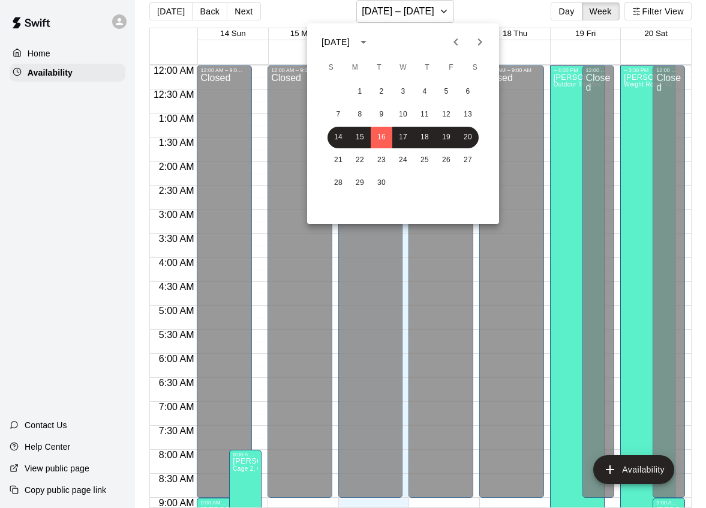
click at [510, 14] on div at bounding box center [353, 254] width 706 height 508
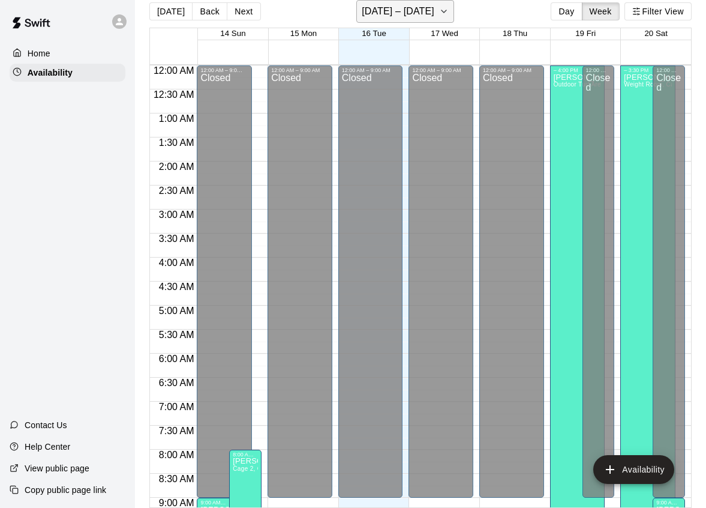
click at [442, 16] on icon "button" at bounding box center [444, 11] width 10 height 14
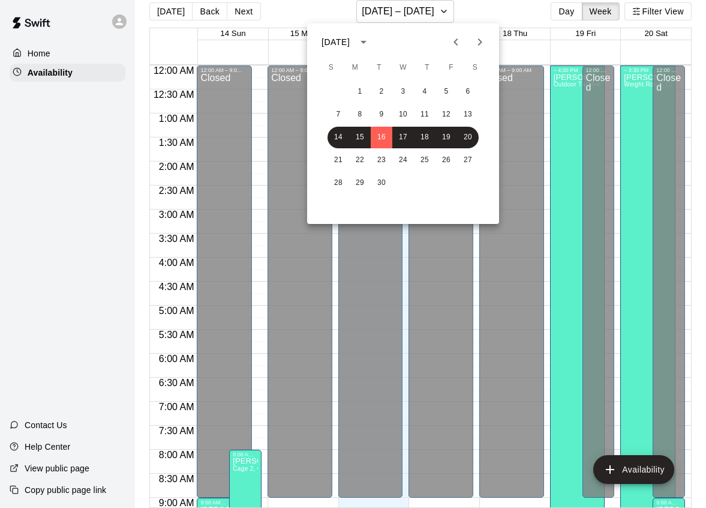
click at [487, 15] on div at bounding box center [353, 254] width 706 height 508
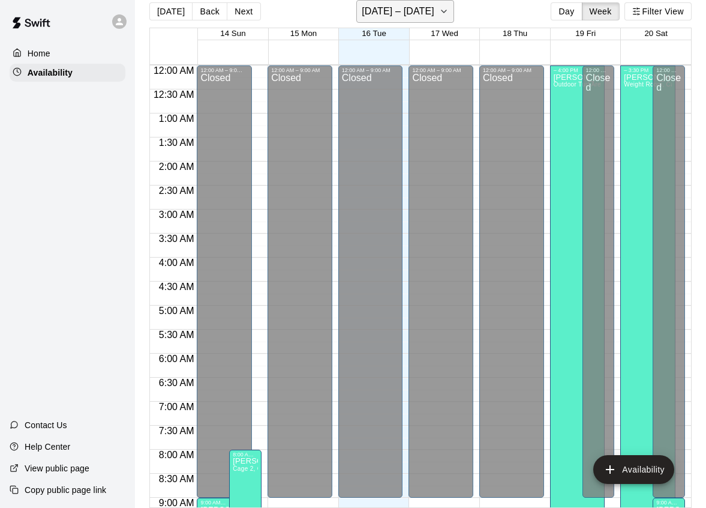
click at [447, 13] on icon "button" at bounding box center [444, 11] width 5 height 2
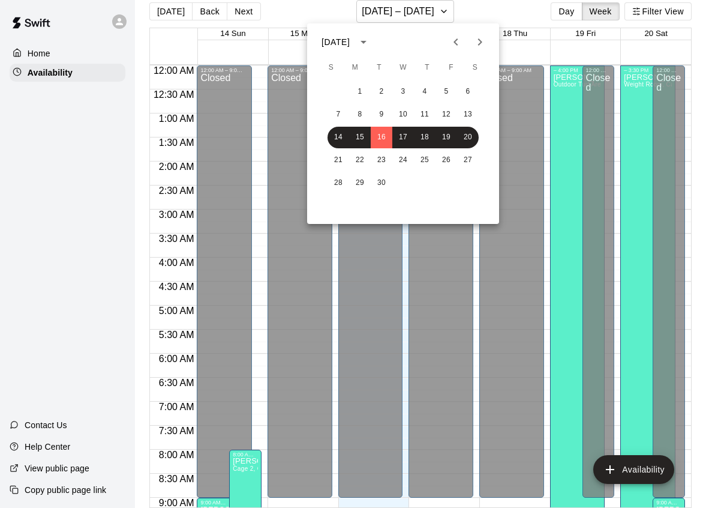
click at [498, 11] on div at bounding box center [353, 254] width 706 height 508
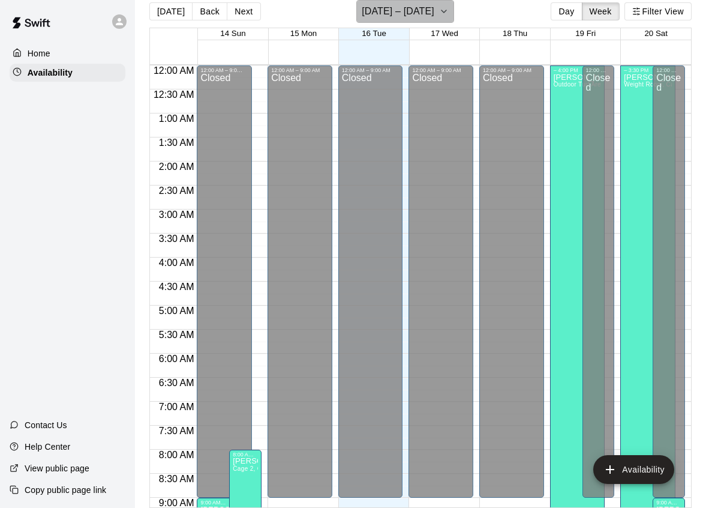
click at [409, 13] on h6 "[DATE] – [DATE]" at bounding box center [398, 11] width 73 height 17
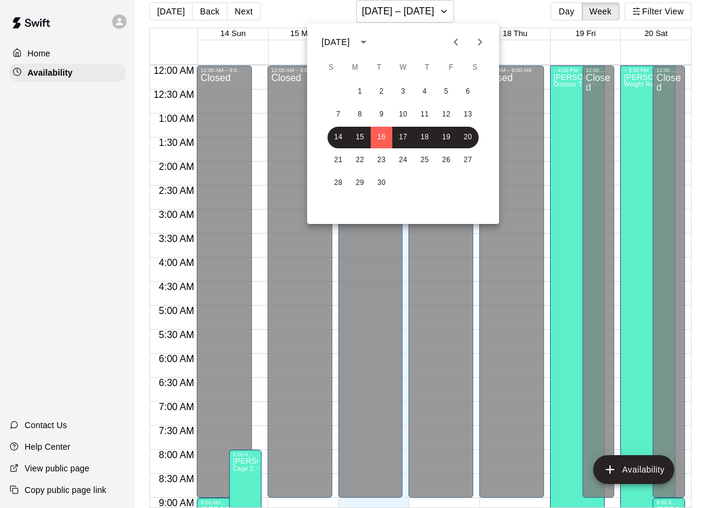
click at [498, 15] on div at bounding box center [353, 254] width 706 height 508
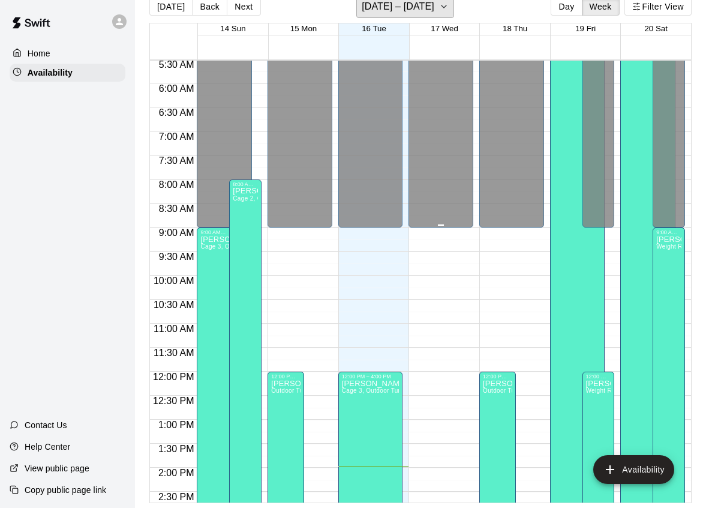
scroll to position [0, 0]
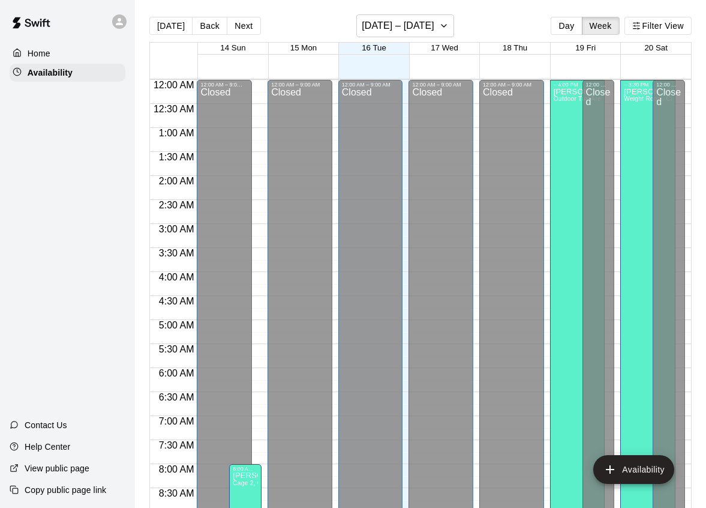
click at [118, 22] on icon at bounding box center [119, 21] width 11 height 11
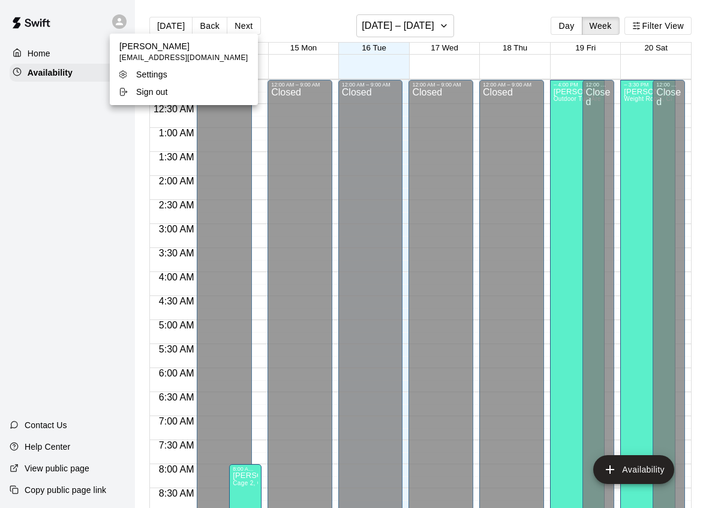
click at [118, 22] on div at bounding box center [353, 254] width 706 height 508
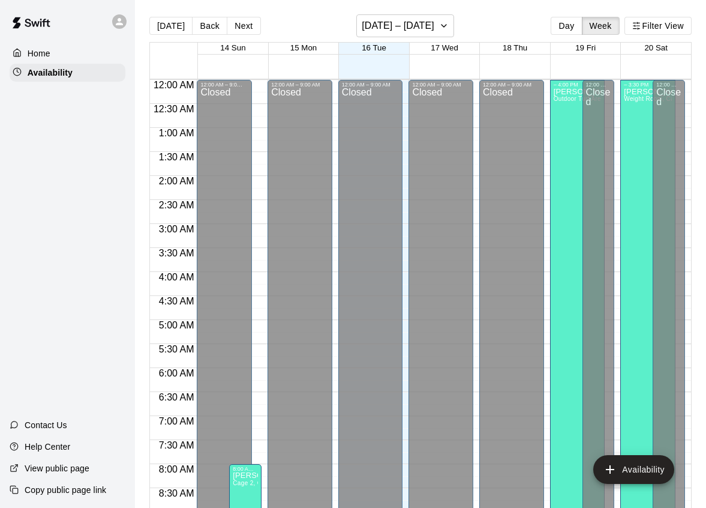
click at [135, 28] on main "[DATE] Back Next [DATE] – [DATE] Day Week Filter View 14 Sun 15 Mon 16 Tue 17 W…" at bounding box center [420, 263] width 571 height 527
drag, startPoint x: 135, startPoint y: 28, endPoint x: 422, endPoint y: 2, distance: 288.1
click at [422, 2] on main "[DATE] Back Next [DATE] – [DATE] Day Week Filter View 14 Sun 15 Mon 16 Tue 17 W…" at bounding box center [420, 263] width 571 height 527
click at [507, 37] on div "[DATE] Back Next [DATE] – [DATE] Day Week Filter View" at bounding box center [420, 28] width 543 height 28
click at [438, 50] on span "17 Wed" at bounding box center [445, 47] width 28 height 9
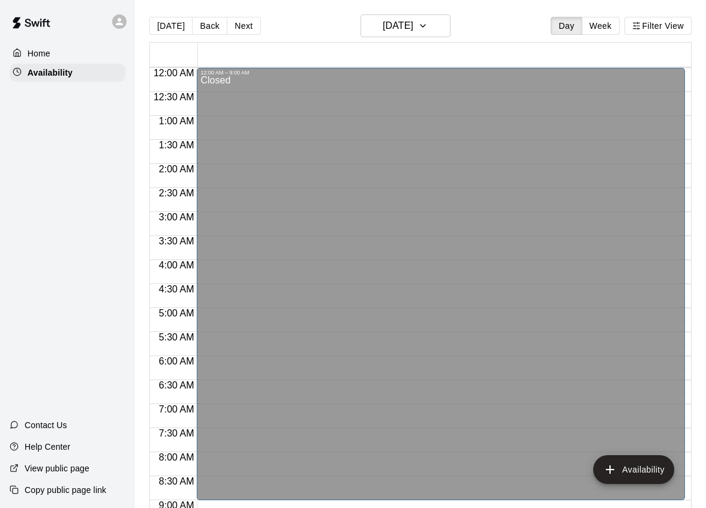
scroll to position [672, 0]
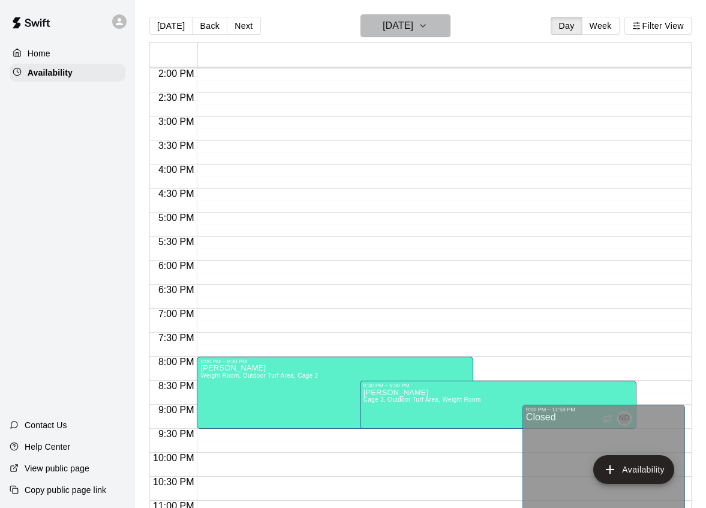
click at [441, 28] on button "[DATE]" at bounding box center [406, 25] width 90 height 23
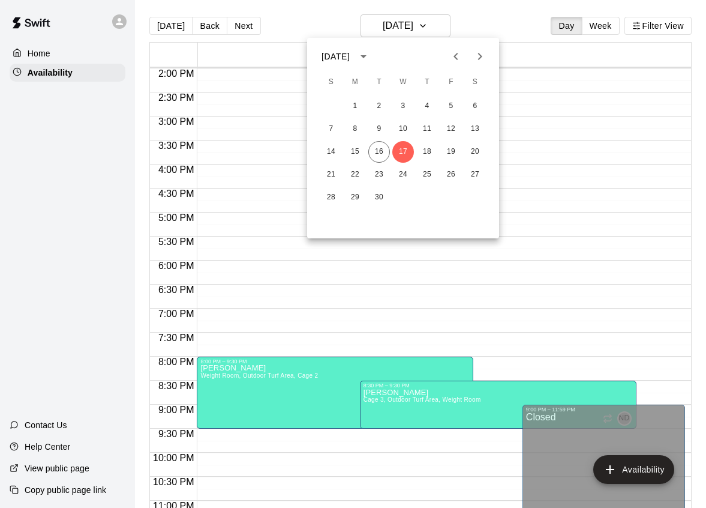
click at [434, 28] on div at bounding box center [353, 254] width 706 height 508
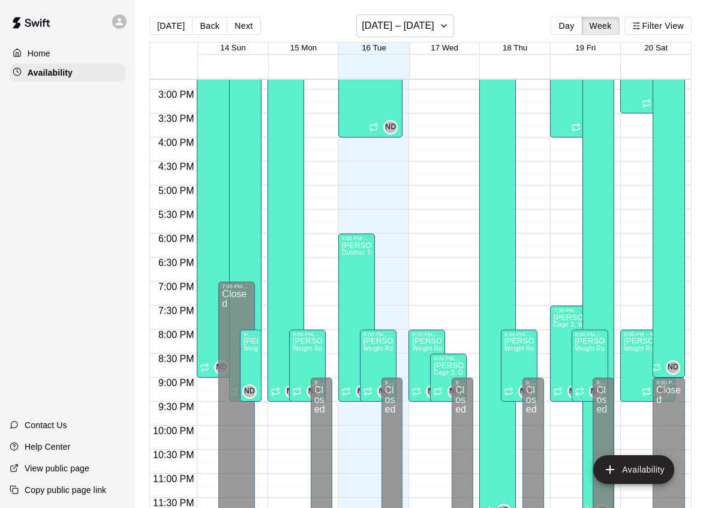
scroll to position [19, 0]
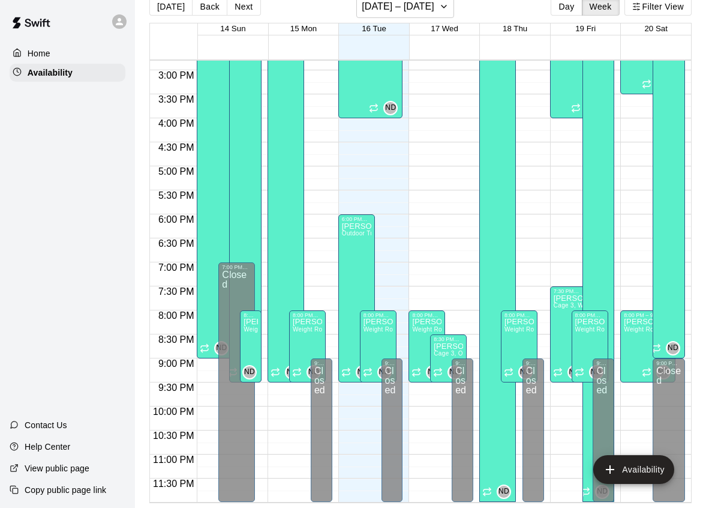
click at [165, 175] on span "5:00 PM" at bounding box center [176, 171] width 42 height 10
click at [165, 158] on div "4:30 PM" at bounding box center [173, 150] width 47 height 17
click at [165, 151] on span "4:30 PM" at bounding box center [176, 147] width 42 height 10
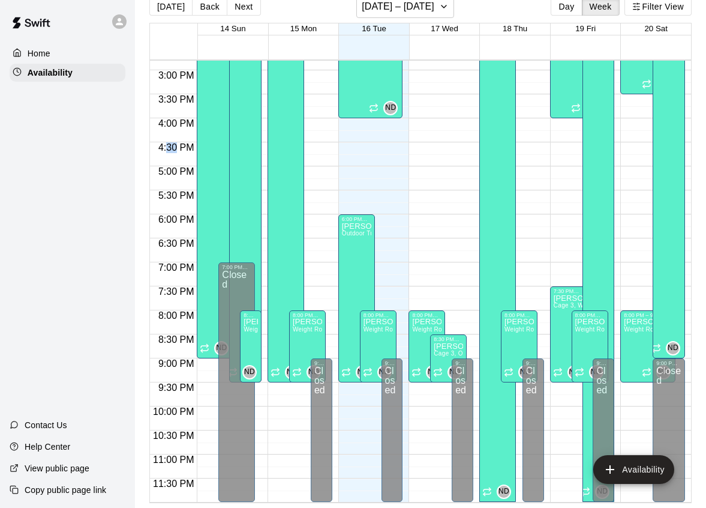
click at [165, 151] on span "4:30 PM" at bounding box center [176, 147] width 42 height 10
click at [164, 127] on span "4:00 PM" at bounding box center [176, 123] width 42 height 10
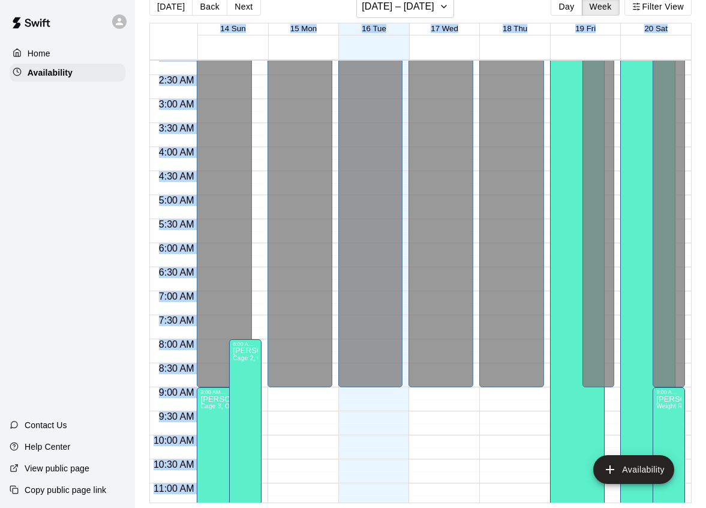
scroll to position [0, 0]
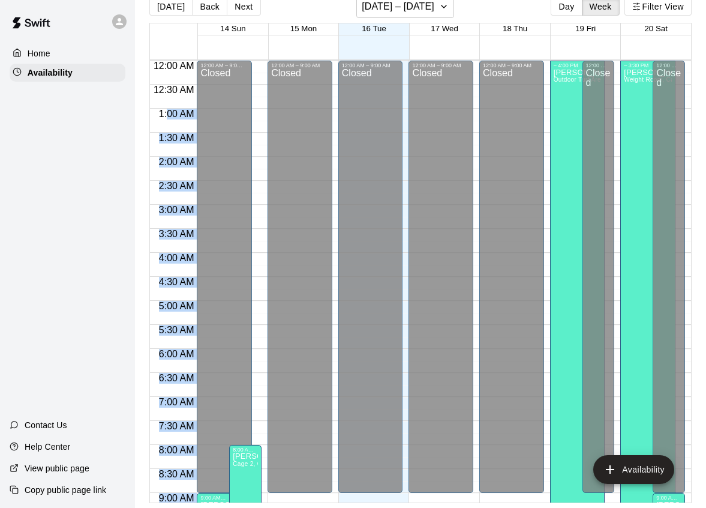
drag, startPoint x: 160, startPoint y: 126, endPoint x: 168, endPoint y: 117, distance: 12.3
click at [168, 117] on span "1:00 AM" at bounding box center [176, 114] width 41 height 10
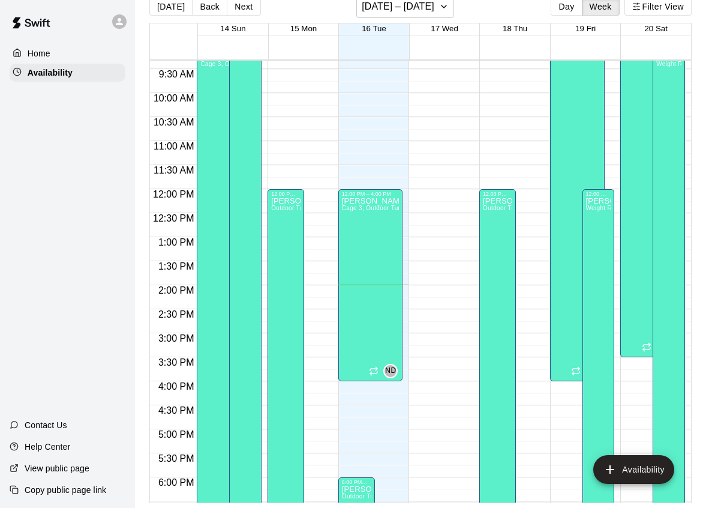
scroll to position [463, 0]
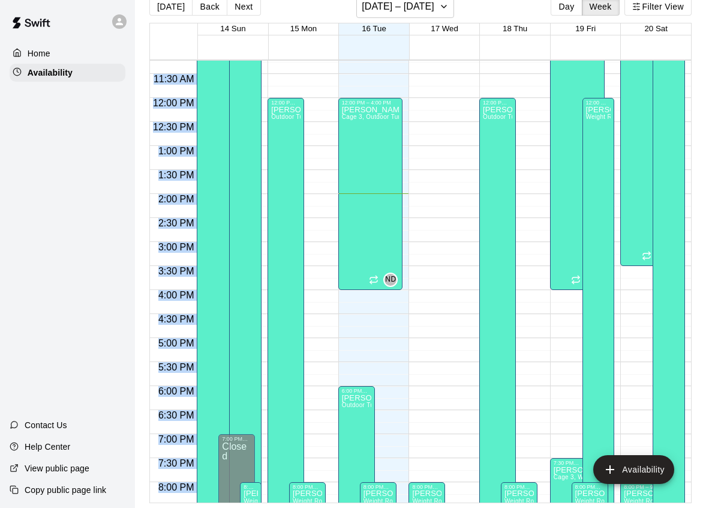
drag, startPoint x: 162, startPoint y: 128, endPoint x: 185, endPoint y: 513, distance: 385.4
click at [185, 507] on html "Home Availability Contact Us Help Center View public page Copy public page link…" at bounding box center [353, 244] width 706 height 527
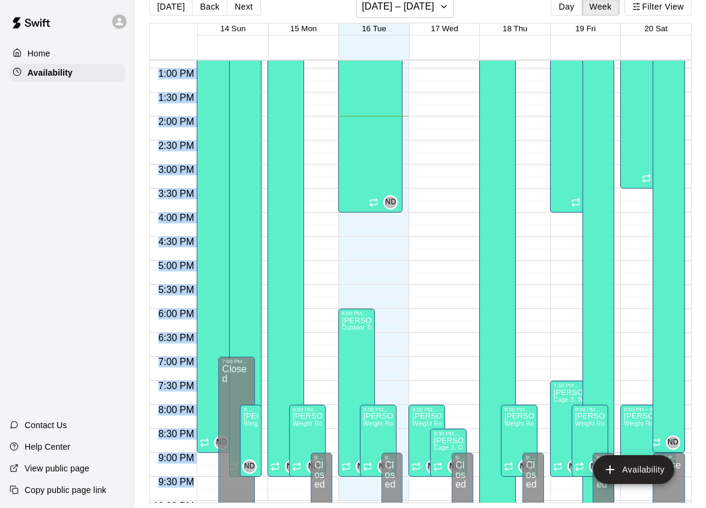
click at [178, 445] on div "8:30 PM" at bounding box center [173, 437] width 47 height 17
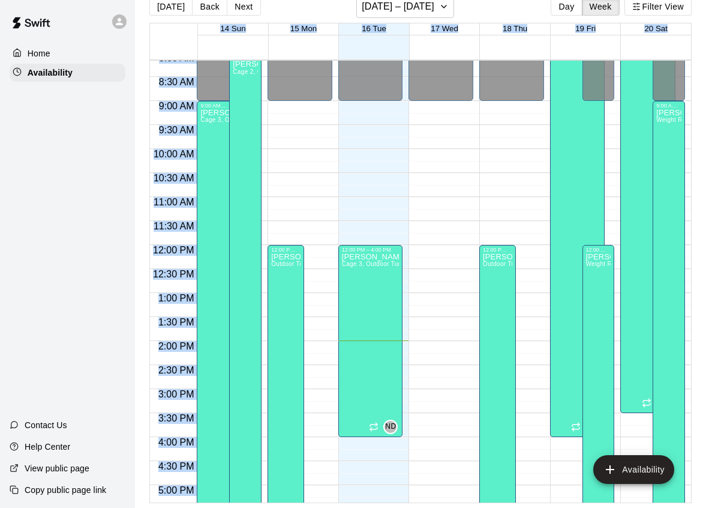
scroll to position [298, 0]
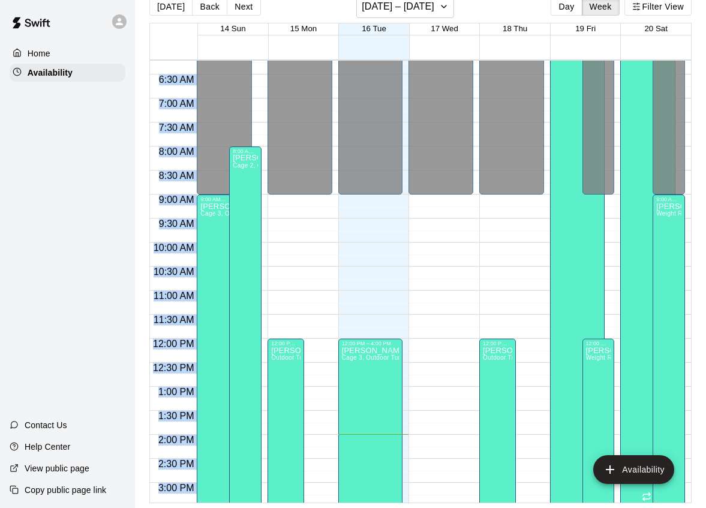
drag, startPoint x: 194, startPoint y: 489, endPoint x: 154, endPoint y: 67, distance: 423.9
click at [154, 67] on div "12:00 AM 12:30 AM 1:00 AM 1:30 AM 2:00 AM 2:30 AM 3:00 AM 3:30 AM 4:00 AM 4:30 …" at bounding box center [173, 338] width 47 height 1152
click at [170, 91] on div "6:30 AM" at bounding box center [173, 82] width 47 height 17
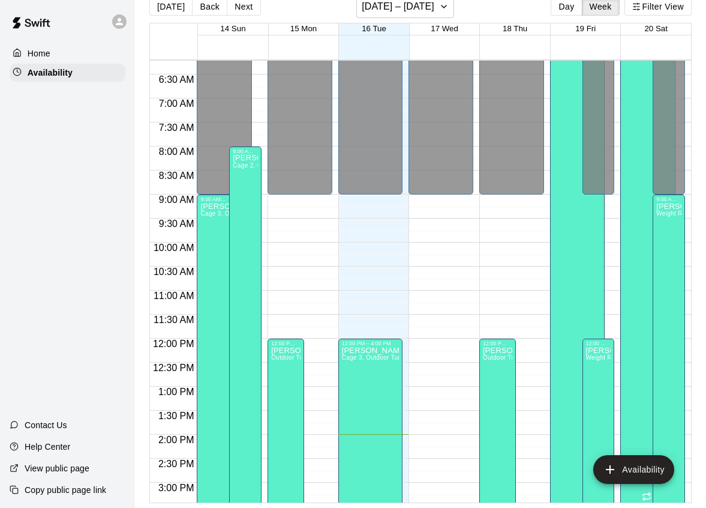
click at [158, 83] on span "6:30 AM" at bounding box center [176, 79] width 41 height 10
click at [156, 82] on span "6:30 AM" at bounding box center [176, 79] width 41 height 10
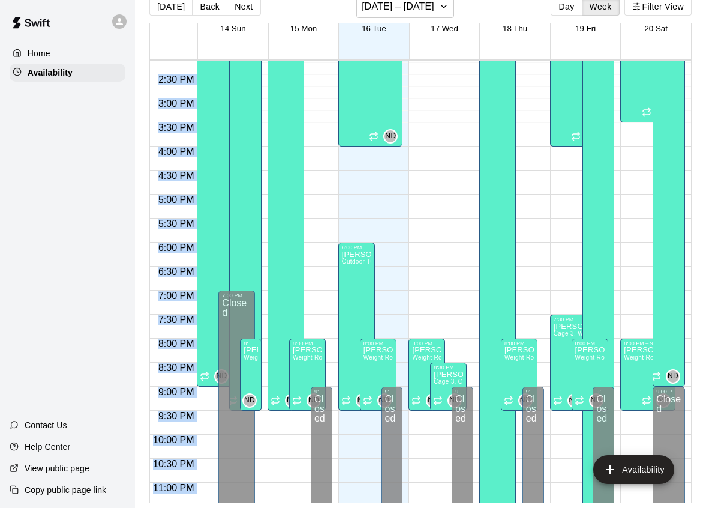
scroll to position [711, 0]
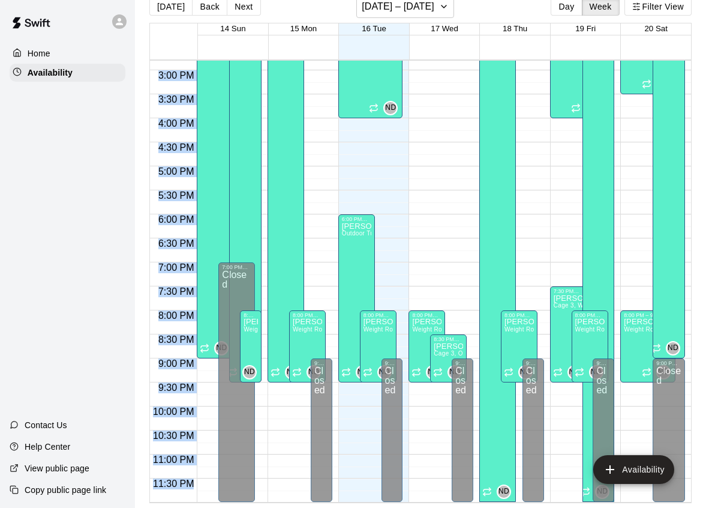
drag, startPoint x: 156, startPoint y: 79, endPoint x: 196, endPoint y: 489, distance: 411.3
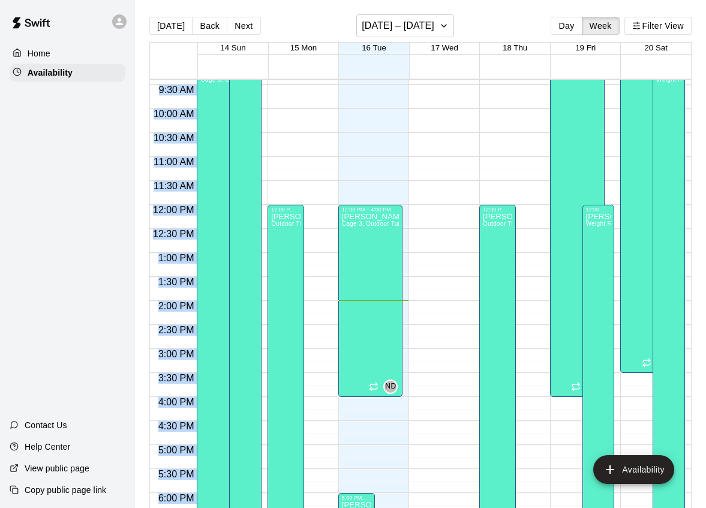
scroll to position [0, 0]
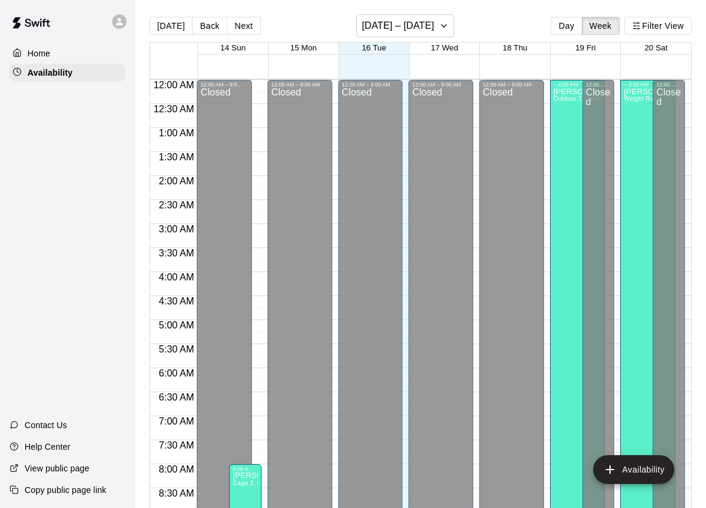
click at [174, 278] on span "4:00 AM" at bounding box center [176, 277] width 41 height 10
click at [405, 17] on h6 "[DATE] – [DATE]" at bounding box center [398, 25] width 73 height 17
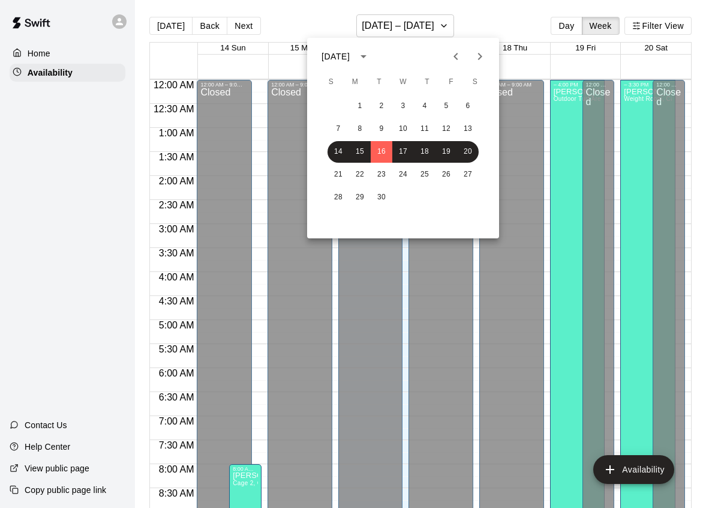
click at [524, 1] on div at bounding box center [353, 254] width 706 height 508
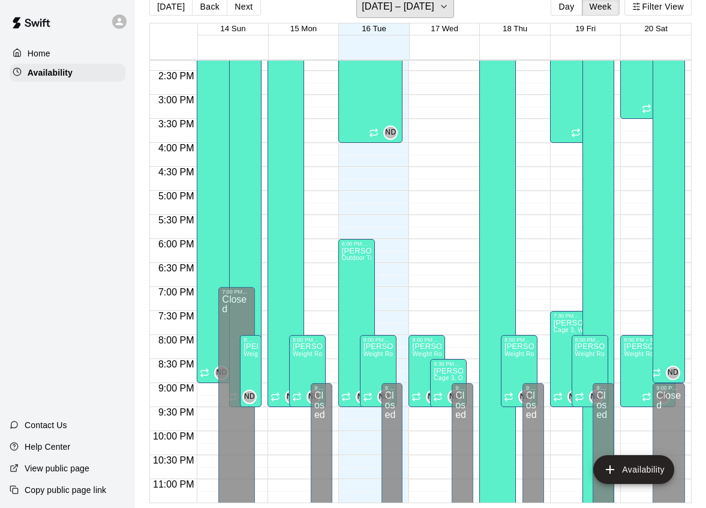
scroll to position [711, 0]
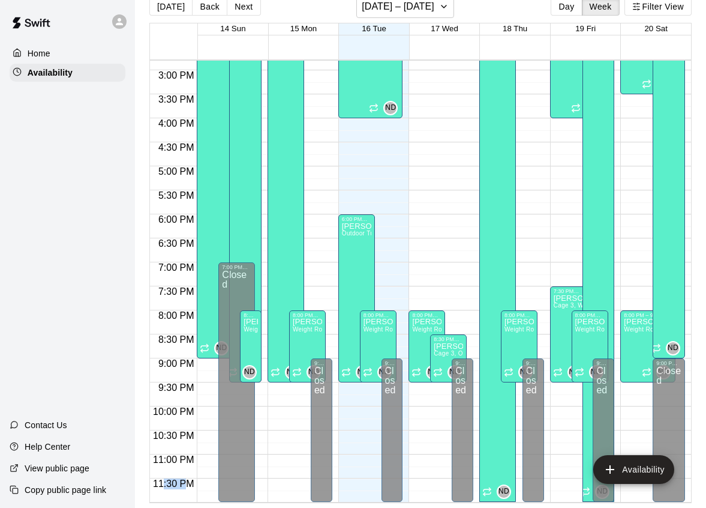
click at [170, 487] on span "11:30 PM" at bounding box center [173, 483] width 47 height 10
click at [192, 484] on span "11:30 PM" at bounding box center [173, 483] width 47 height 10
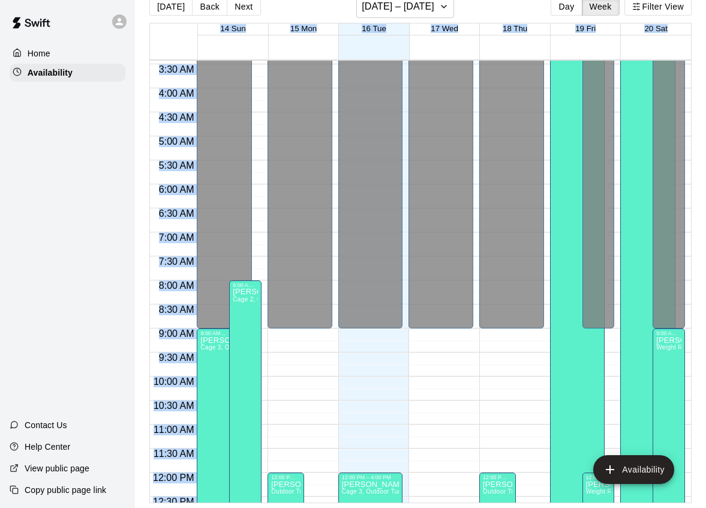
scroll to position [0, 0]
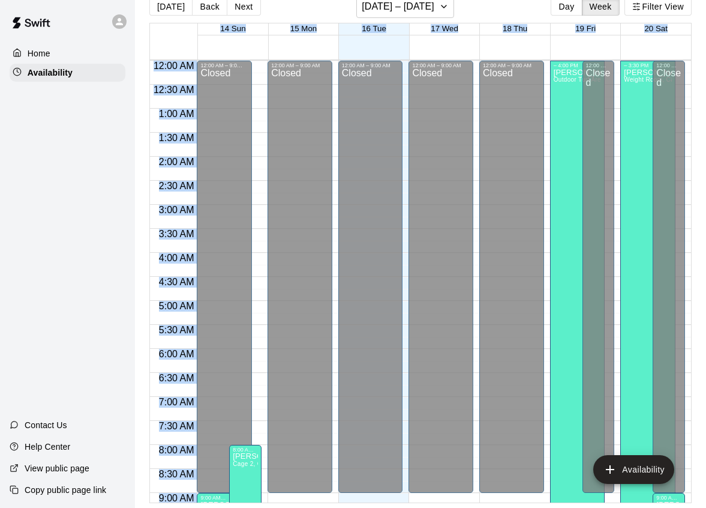
drag, startPoint x: 194, startPoint y: 487, endPoint x: 152, endPoint y: 35, distance: 453.9
click at [152, 35] on div "14 Sun 15 Mon 16 Tue 17 Wed 18 Thu 19 Fri 20 Sat 12:00 AM 12:30 AM 1:00 AM 1:30…" at bounding box center [420, 263] width 543 height 480
click at [161, 140] on span "1:30 AM" at bounding box center [176, 138] width 41 height 10
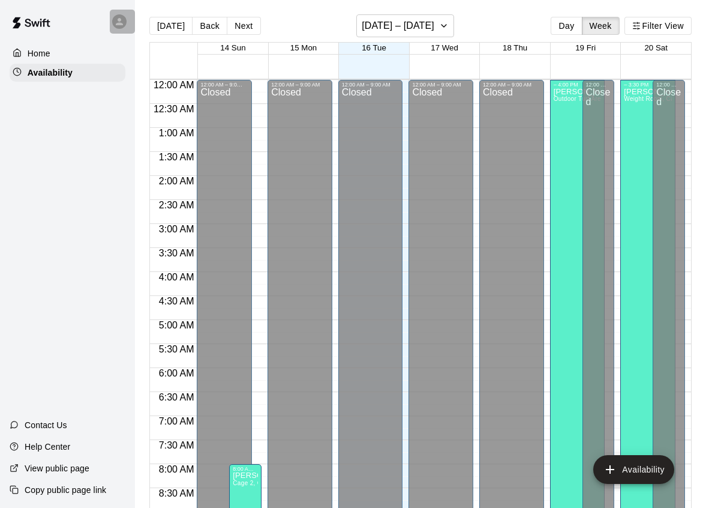
click at [124, 21] on icon at bounding box center [119, 21] width 11 height 11
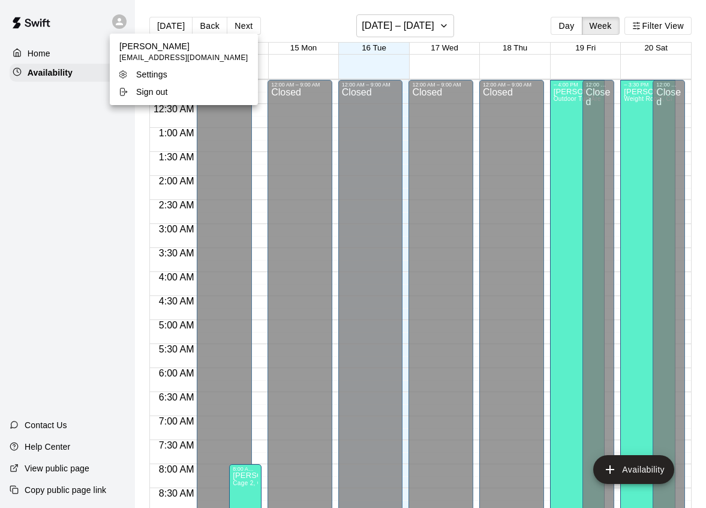
click at [124, 21] on div at bounding box center [353, 254] width 706 height 508
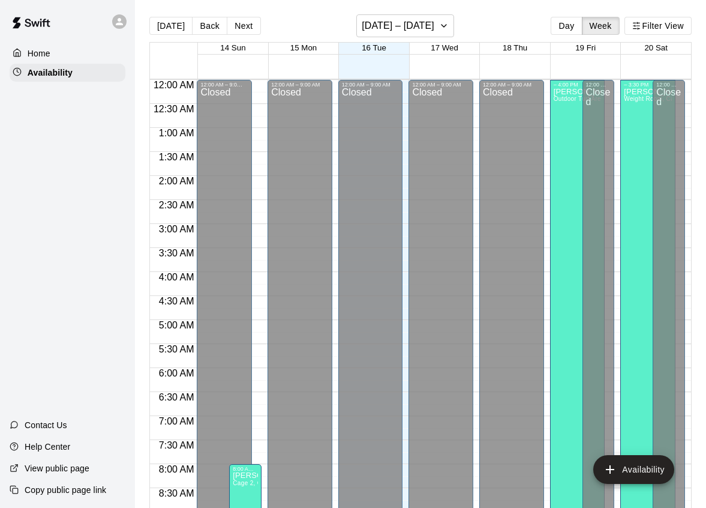
drag, startPoint x: 73, startPoint y: 45, endPoint x: 532, endPoint y: 26, distance: 458.9
click at [397, 40] on div "[DATE] Back Next [DATE] – [DATE] Day Week Filter View" at bounding box center [420, 28] width 543 height 28
click at [390, 28] on h6 "[DATE] – [DATE]" at bounding box center [398, 25] width 73 height 17
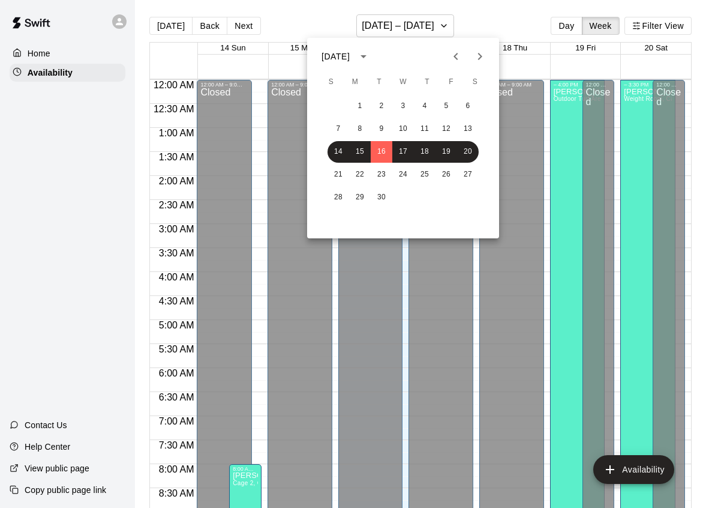
click at [387, 13] on div at bounding box center [353, 254] width 706 height 508
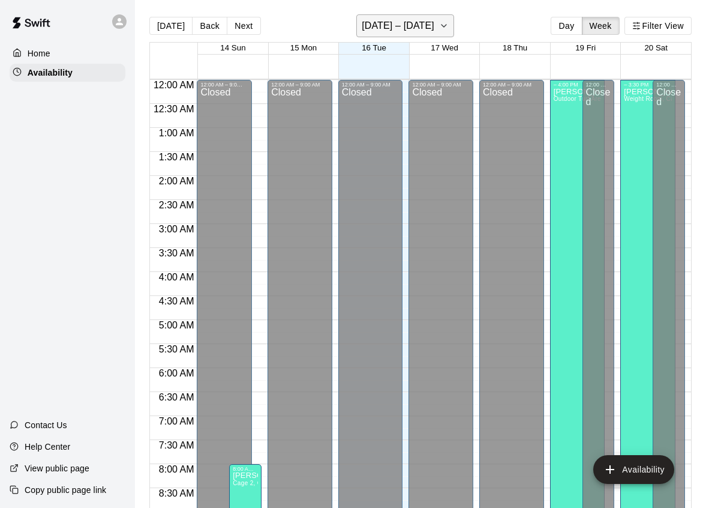
click at [394, 15] on button "[DATE] – [DATE]" at bounding box center [406, 25] width 98 height 23
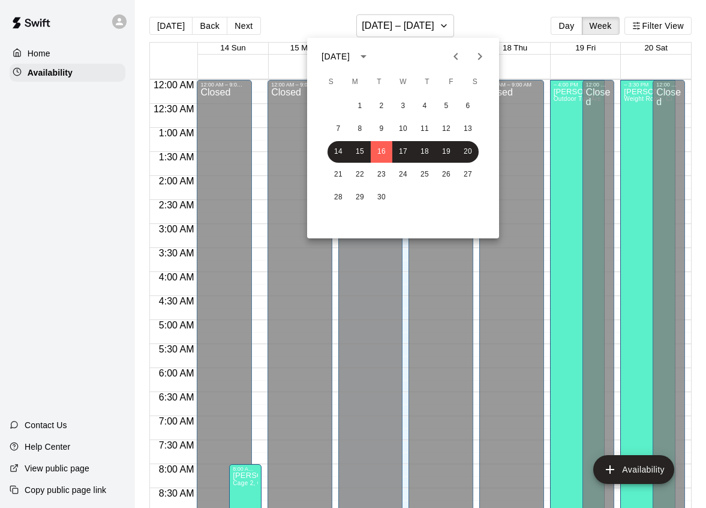
click at [385, 21] on div at bounding box center [353, 254] width 706 height 508
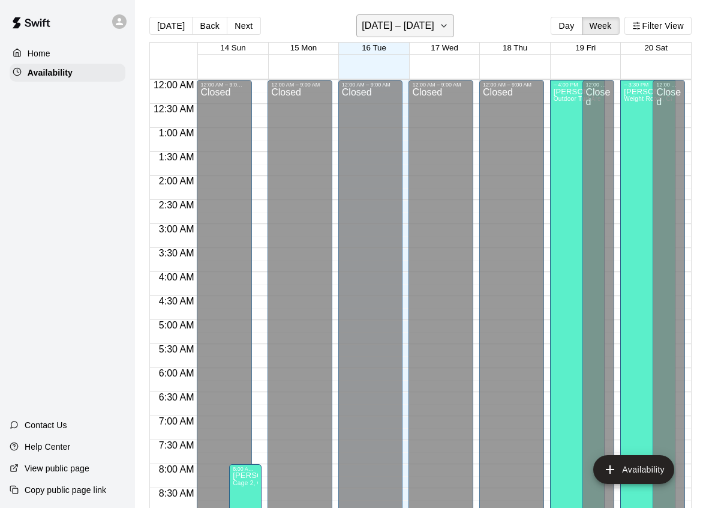
click at [393, 23] on h6 "[DATE] – [DATE]" at bounding box center [398, 25] width 73 height 17
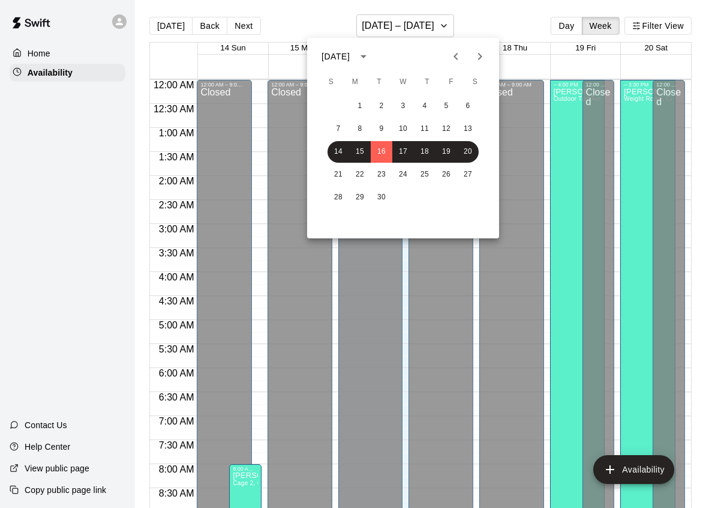
click at [428, 28] on div at bounding box center [353, 254] width 706 height 508
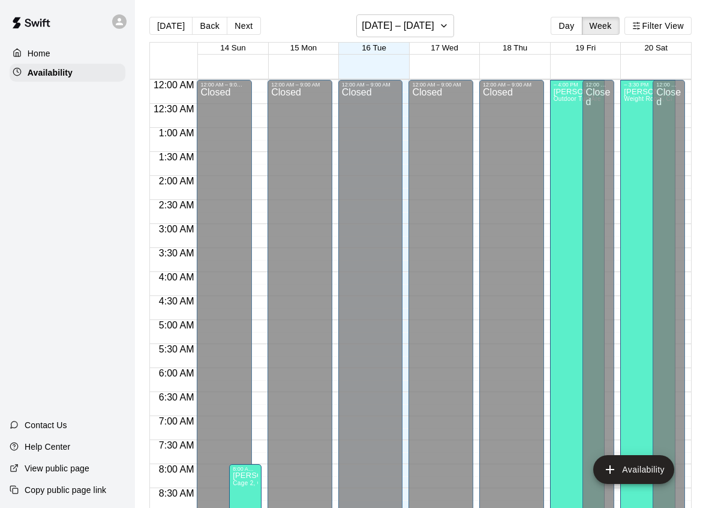
click at [113, 22] on div at bounding box center [119, 21] width 14 height 14
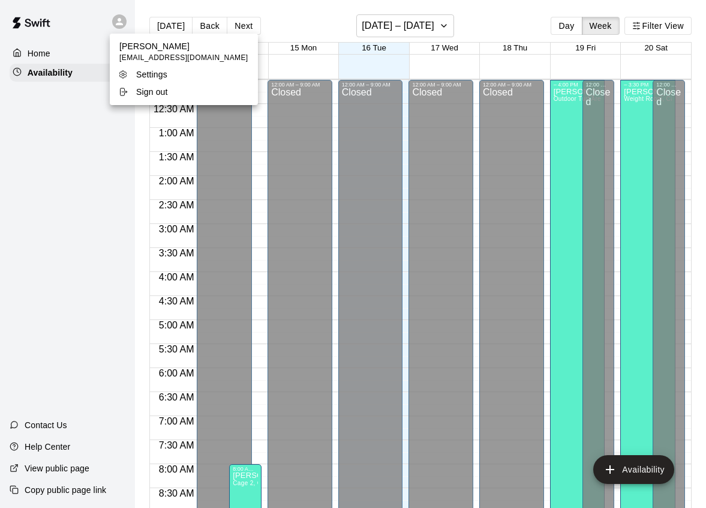
click at [119, 23] on div at bounding box center [353, 254] width 706 height 508
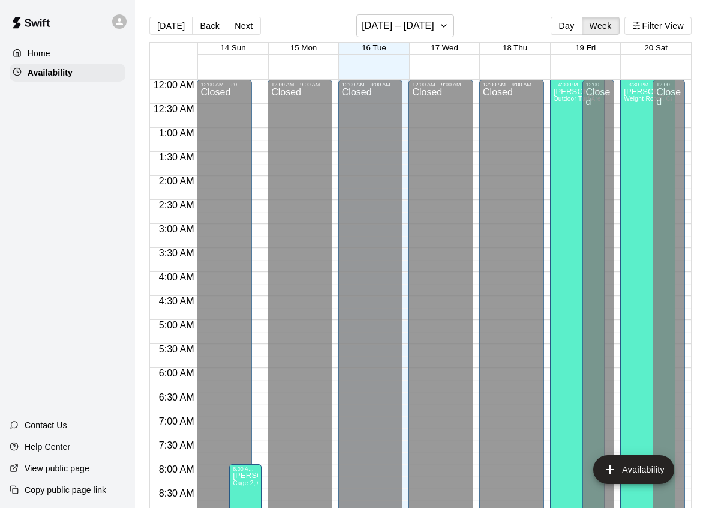
click at [119, 23] on icon at bounding box center [119, 21] width 7 height 7
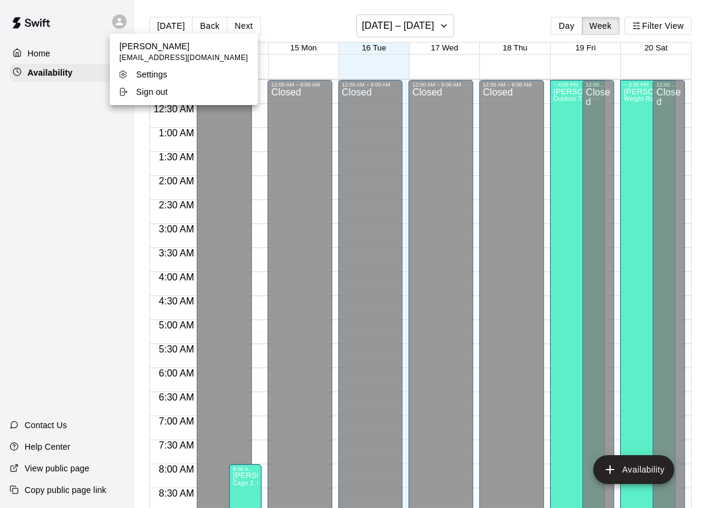
click at [119, 23] on div at bounding box center [353, 254] width 706 height 508
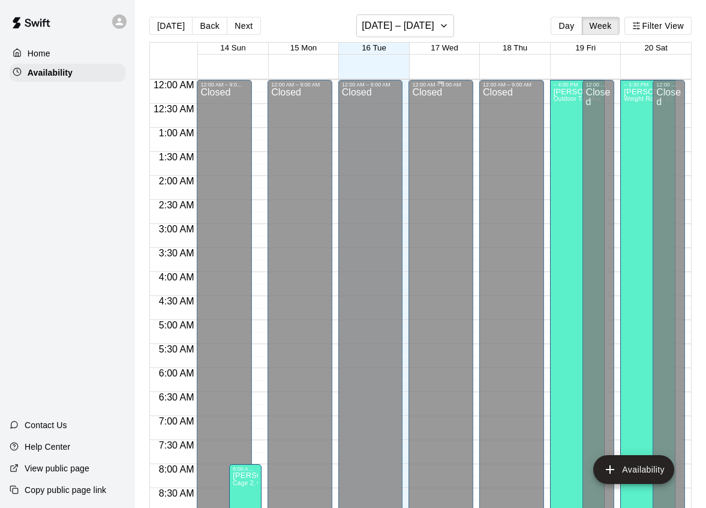
scroll to position [711, 0]
